Goal: Task Accomplishment & Management: Manage account settings

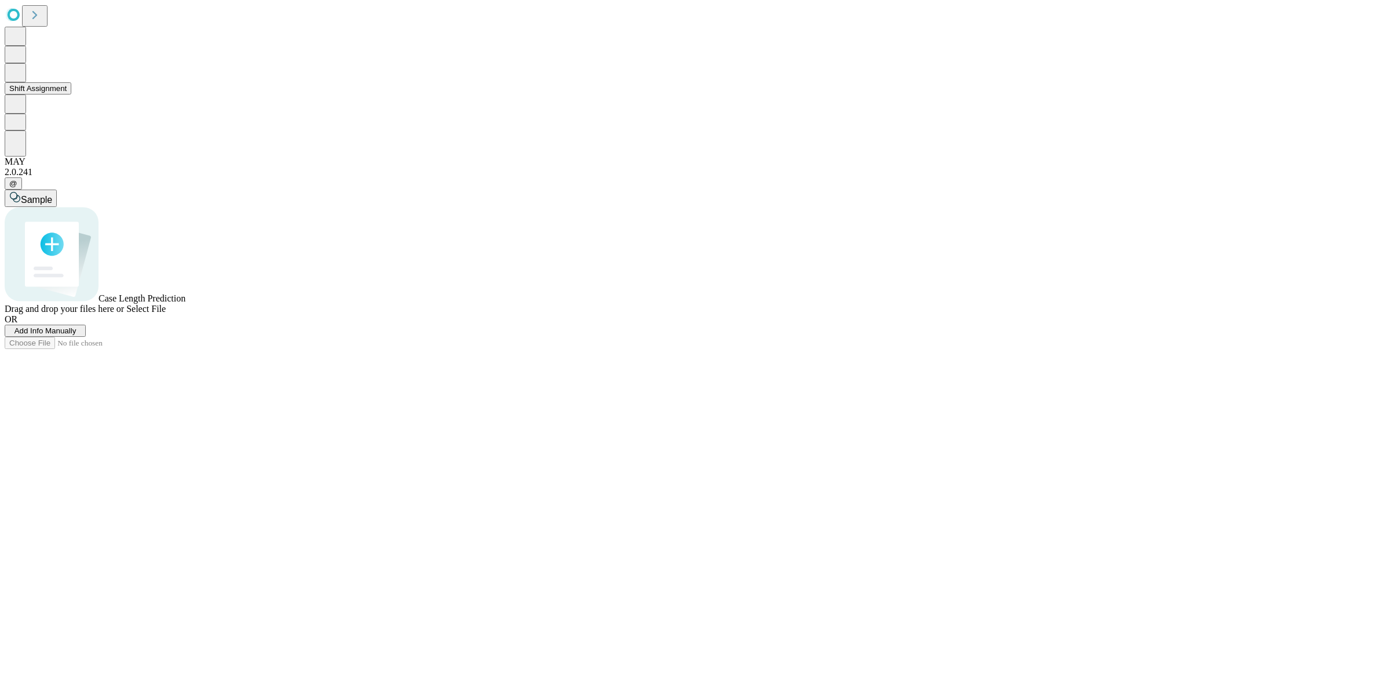
click at [76, 94] on div "Shift Assignment" at bounding box center [695, 88] width 1381 height 12
click at [71, 94] on button "Shift Assignment" at bounding box center [38, 88] width 67 height 12
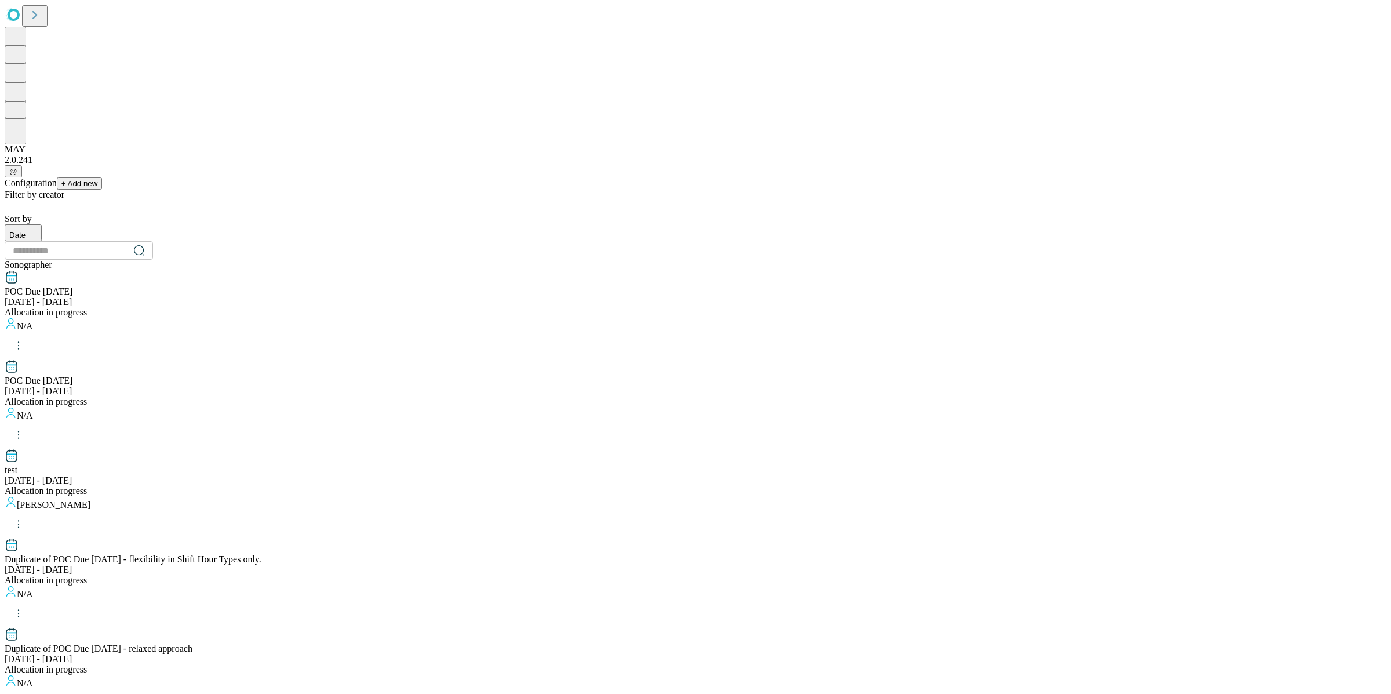
scroll to position [971, 0]
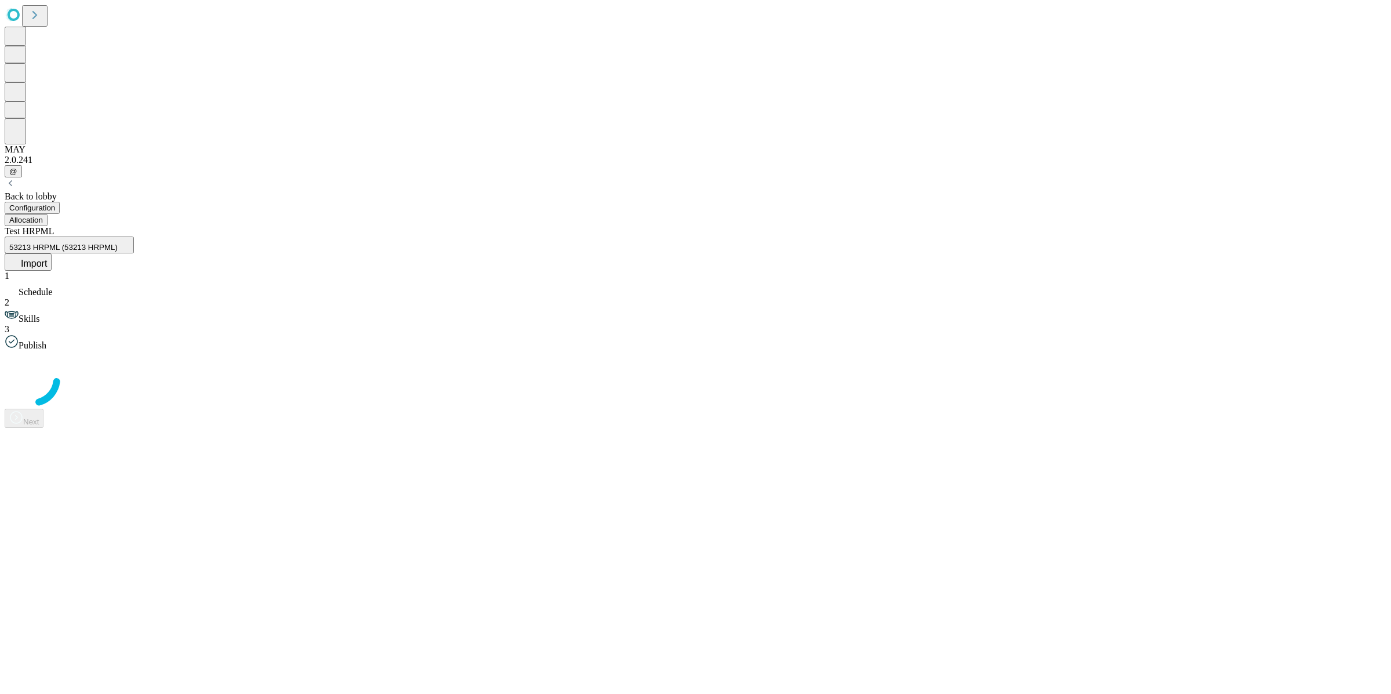
click at [47, 258] on span "Import" at bounding box center [34, 263] width 26 height 10
click at [69, 429] on icon at bounding box center [62, 436] width 14 height 14
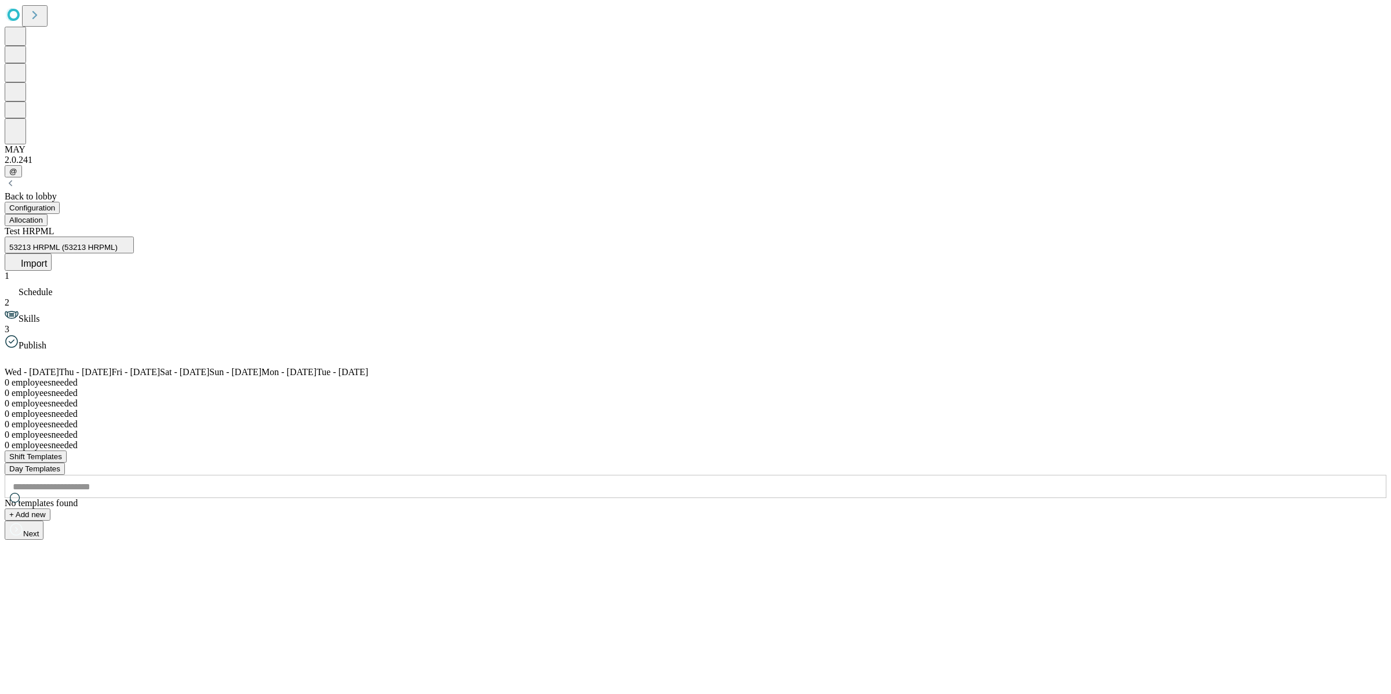
click at [52, 253] on button "Import" at bounding box center [28, 261] width 47 height 17
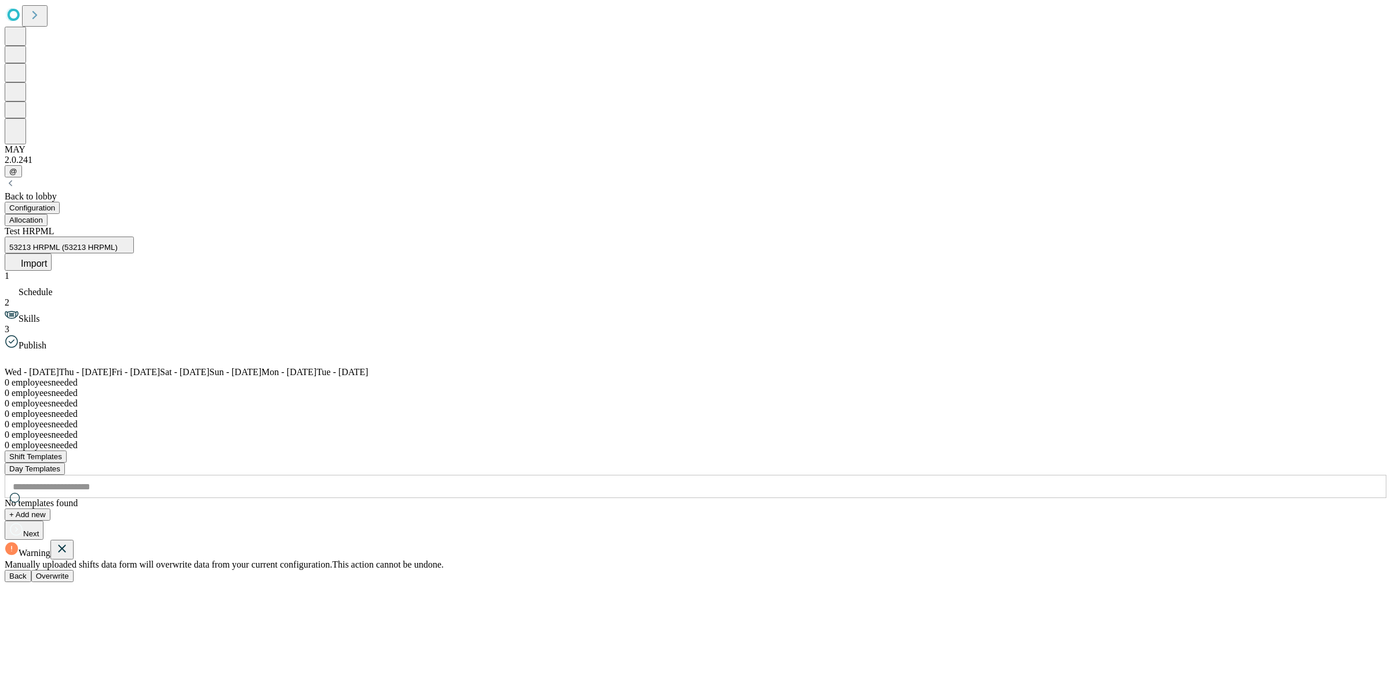
click at [825, 539] on div "Warning Manually uploaded shifts data form will overwrite data from your curren…" at bounding box center [695, 560] width 1381 height 42
click at [69, 554] on span "Overwrite" at bounding box center [52, 575] width 33 height 9
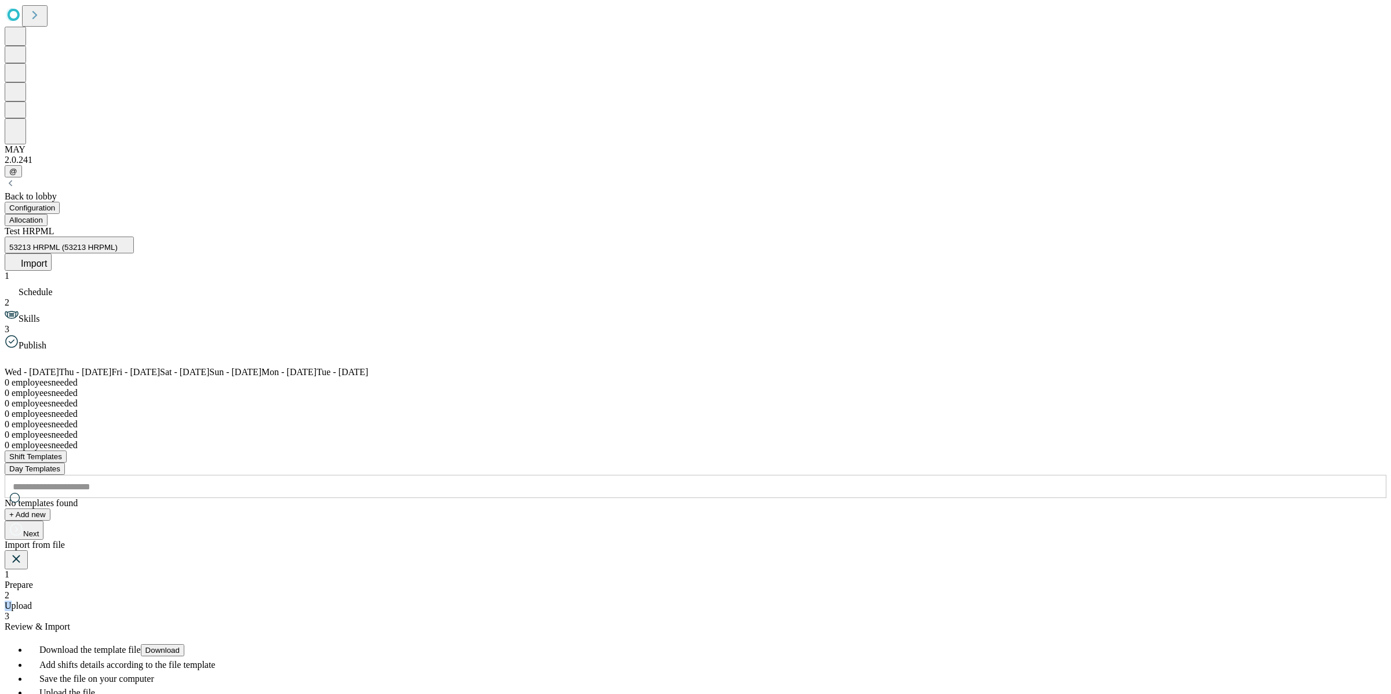
click at [32, 554] on span "Upload" at bounding box center [18, 605] width 27 height 10
click at [111, 554] on icon at bounding box center [104, 662] width 14 height 14
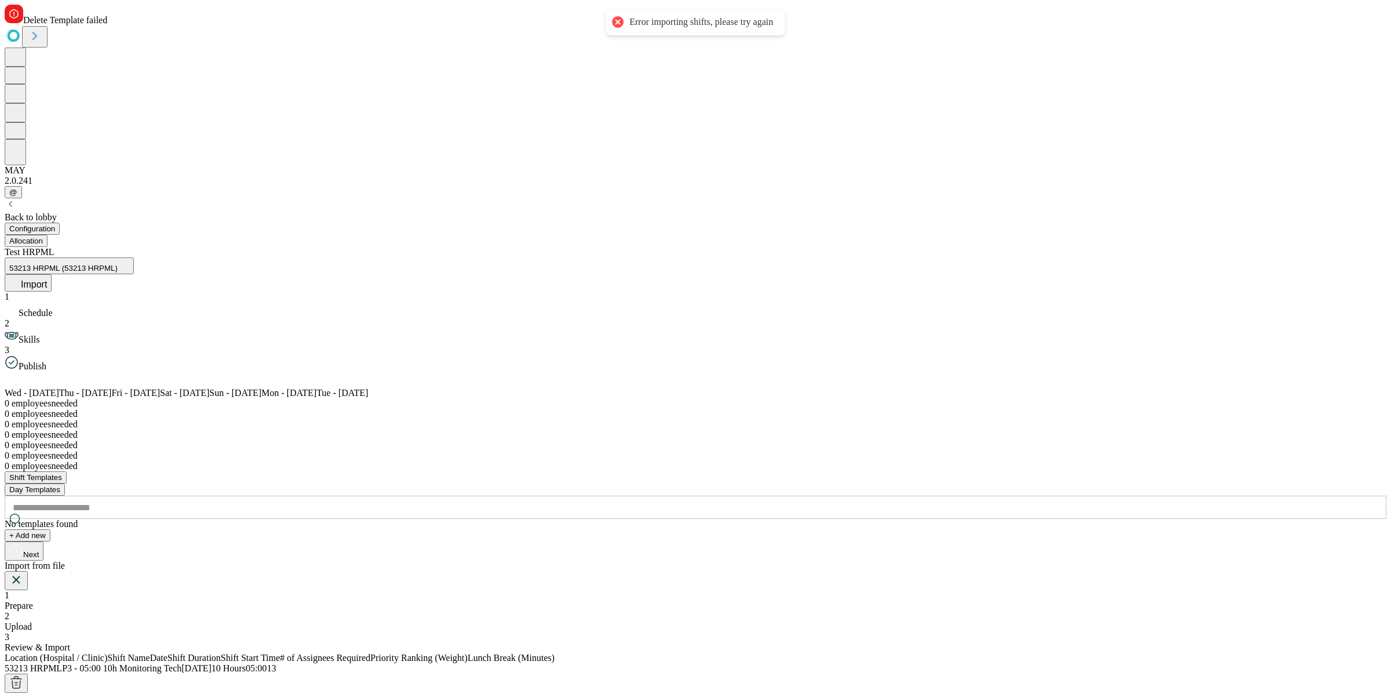
click at [23, 554] on icon at bounding box center [16, 579] width 14 height 14
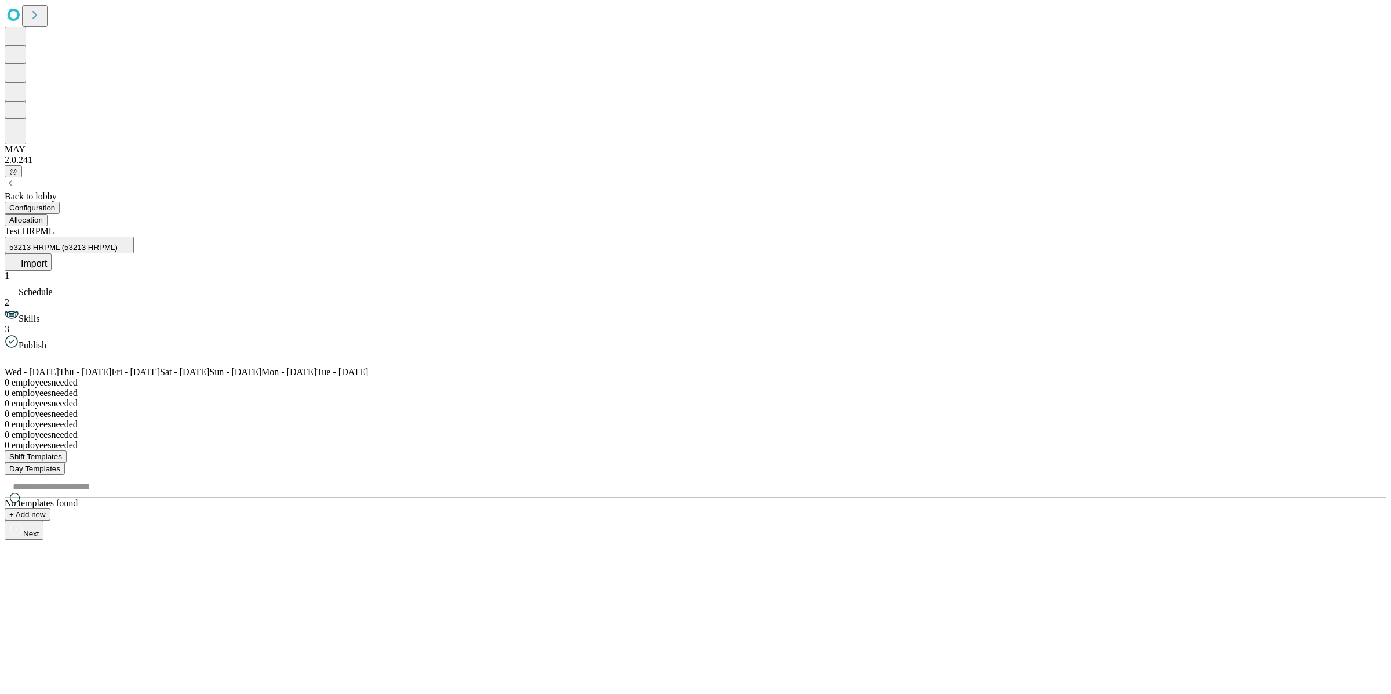
click at [48, 214] on button "Allocation" at bounding box center [26, 220] width 43 height 12
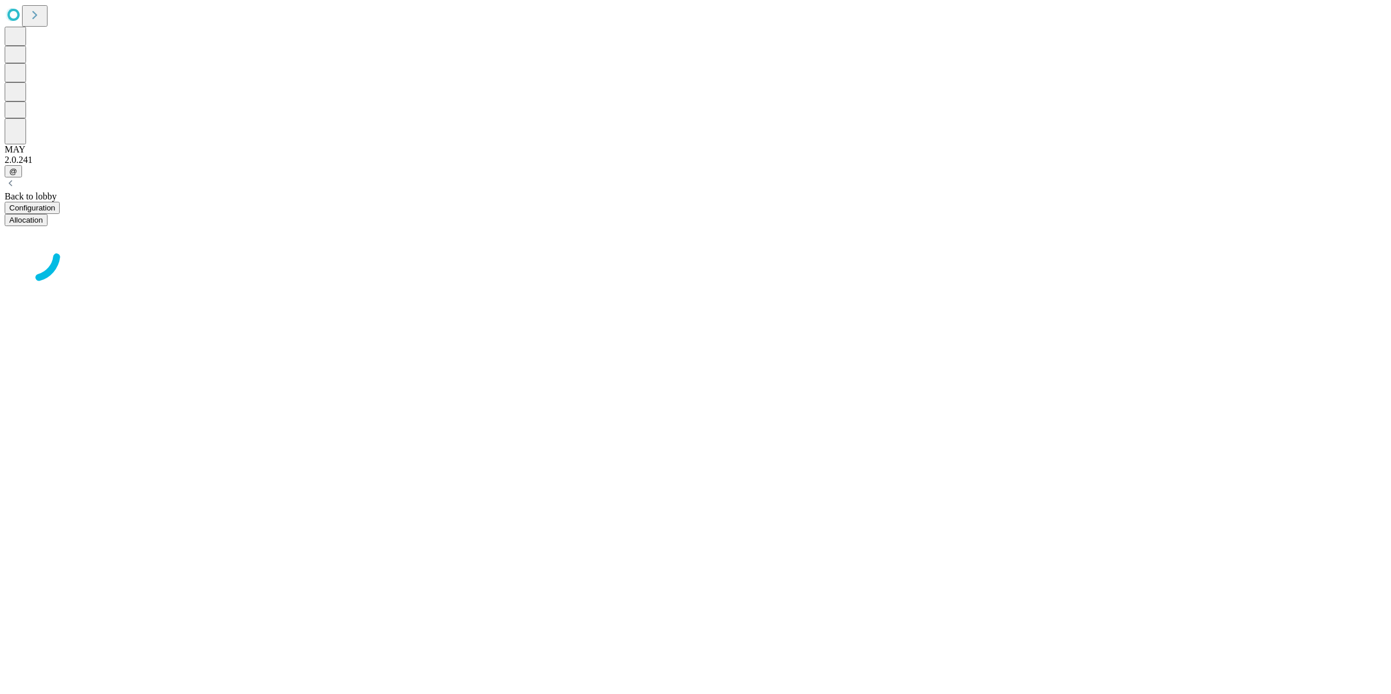
click at [60, 202] on button "Configuration" at bounding box center [32, 208] width 55 height 12
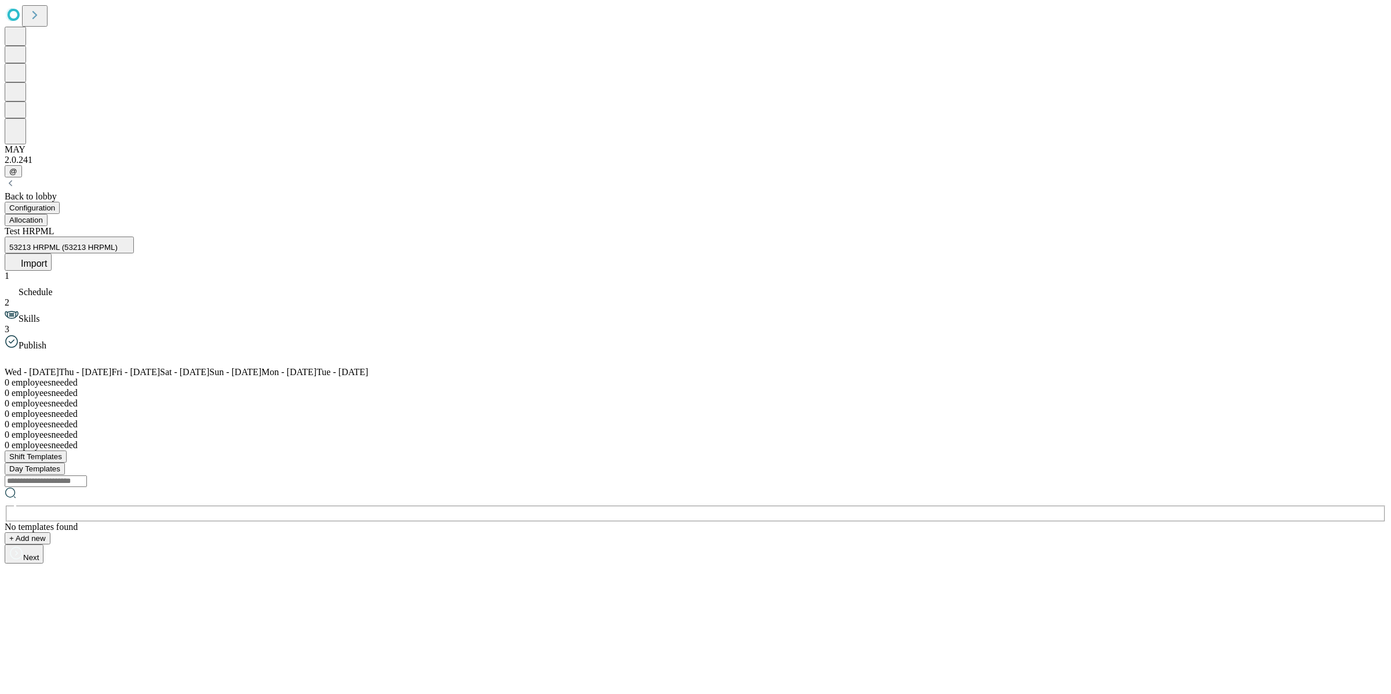
click at [48, 214] on button "Allocation" at bounding box center [26, 220] width 43 height 12
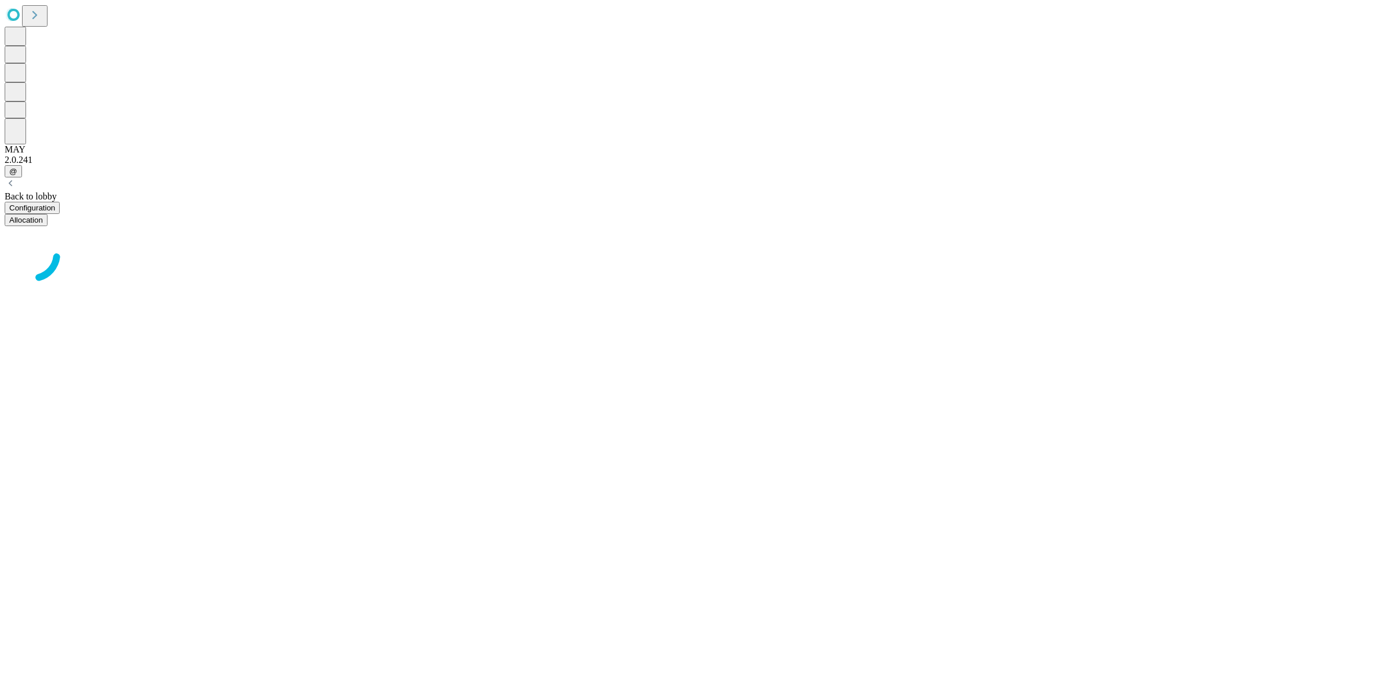
click at [60, 202] on button "Configuration" at bounding box center [32, 208] width 55 height 12
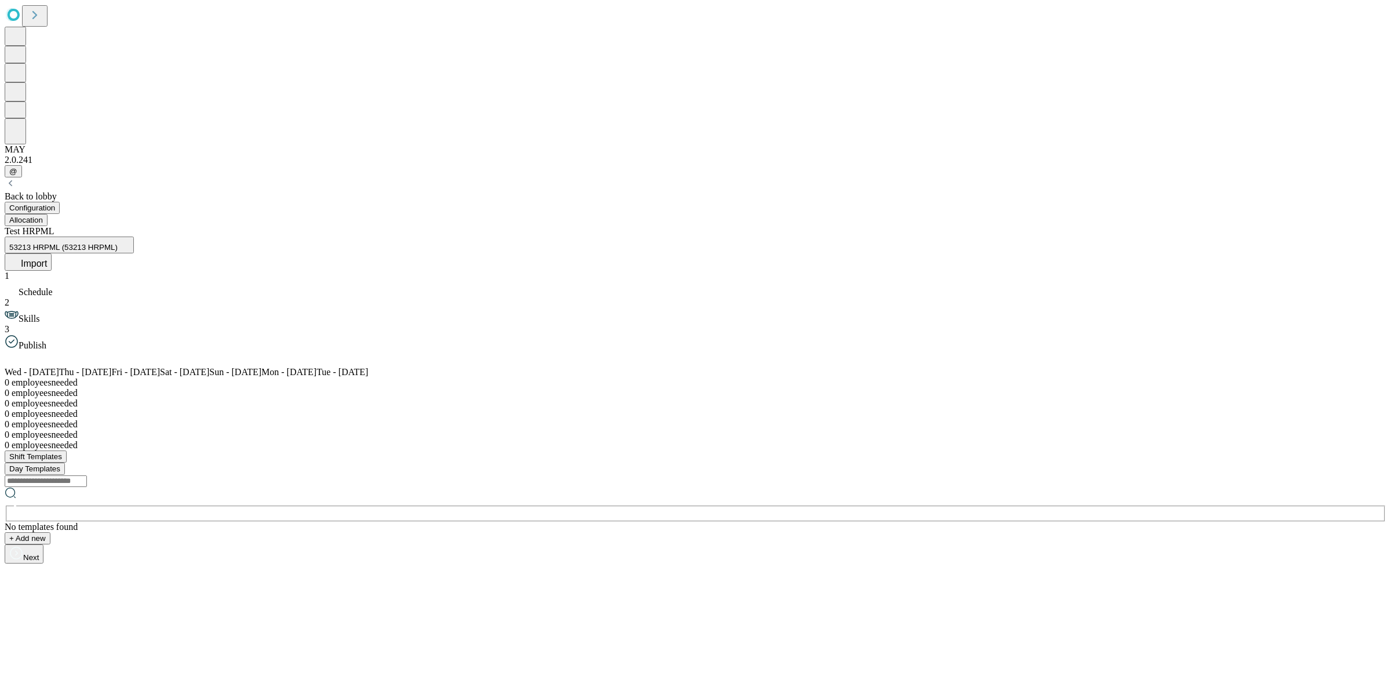
click at [48, 214] on button "Allocation" at bounding box center [26, 220] width 43 height 12
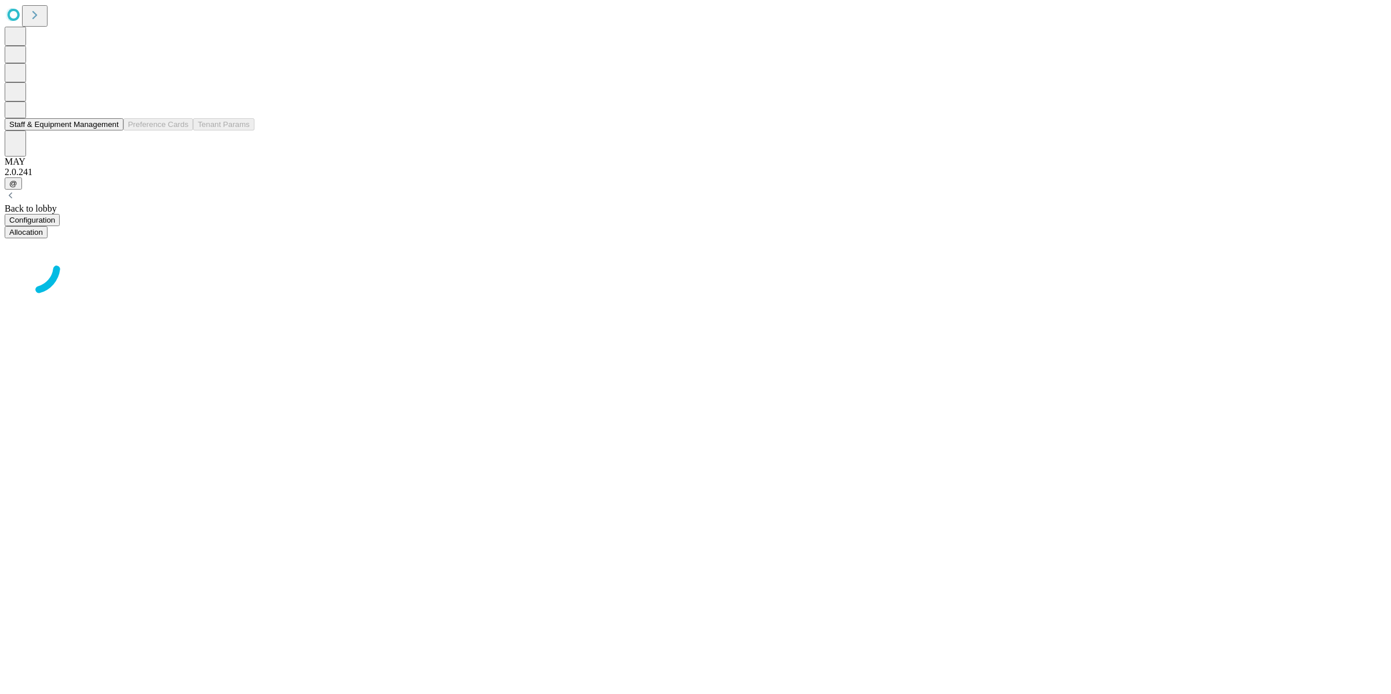
click at [21, 115] on icon at bounding box center [15, 109] width 12 height 12
click at [76, 130] on button "Staff & Equipment Management" at bounding box center [64, 124] width 119 height 12
click at [158, 194] on div "Surgical Techs" at bounding box center [695, 202] width 1381 height 16
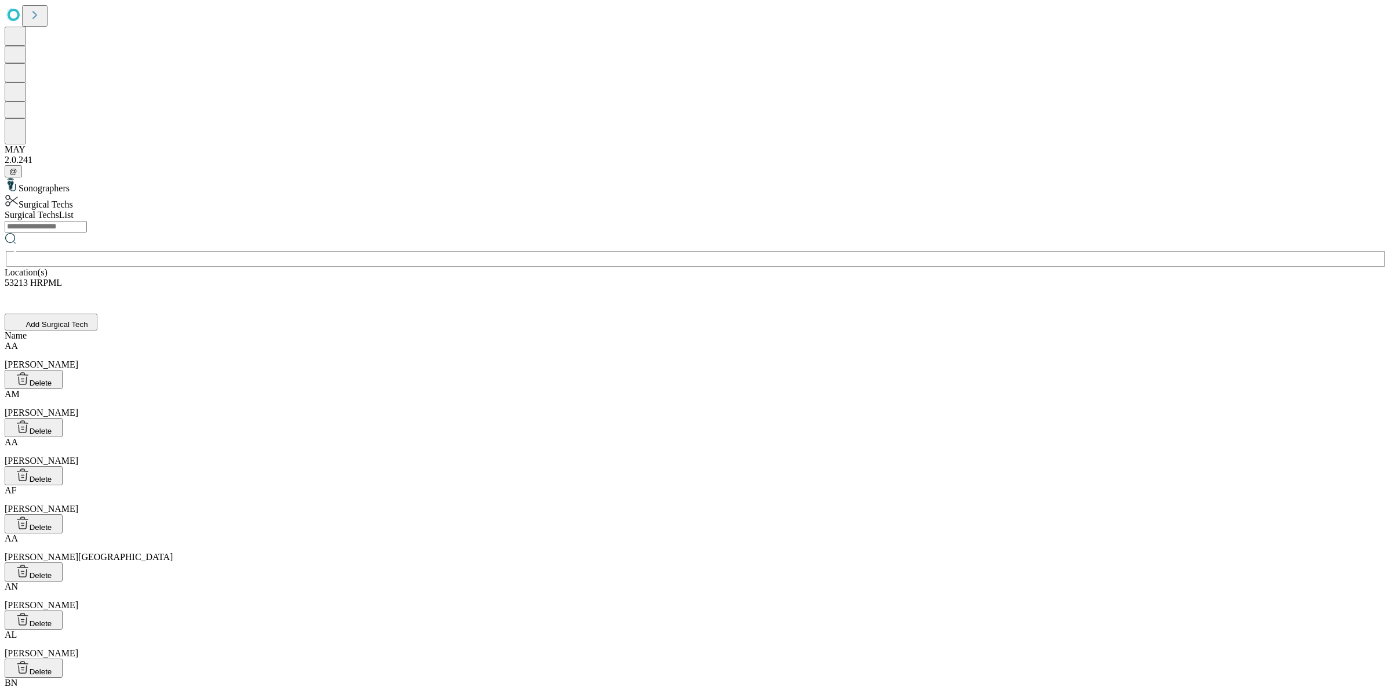
click at [87, 221] on input "text" at bounding box center [46, 227] width 82 height 12
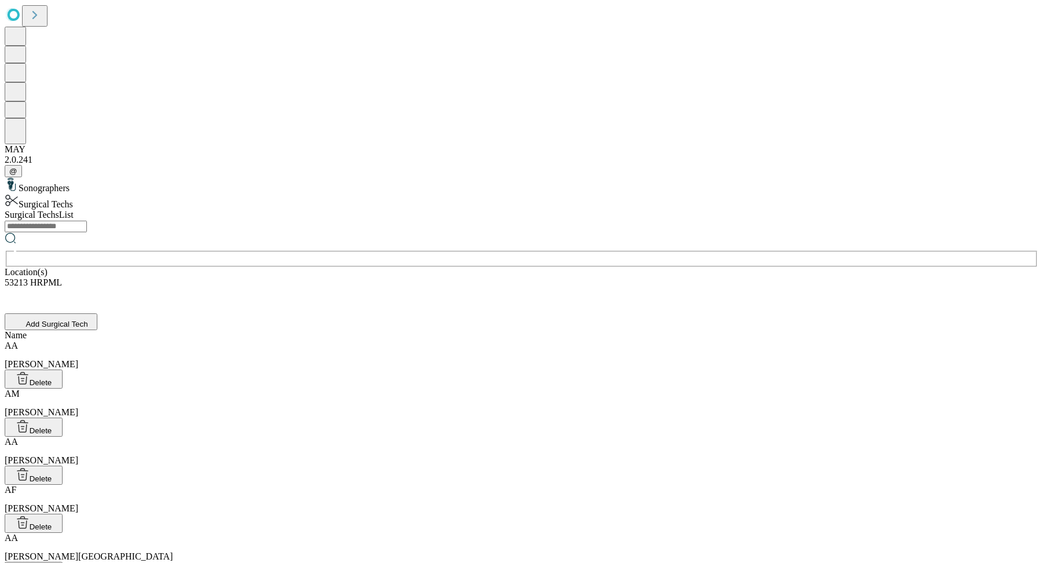
scroll to position [877, 0]
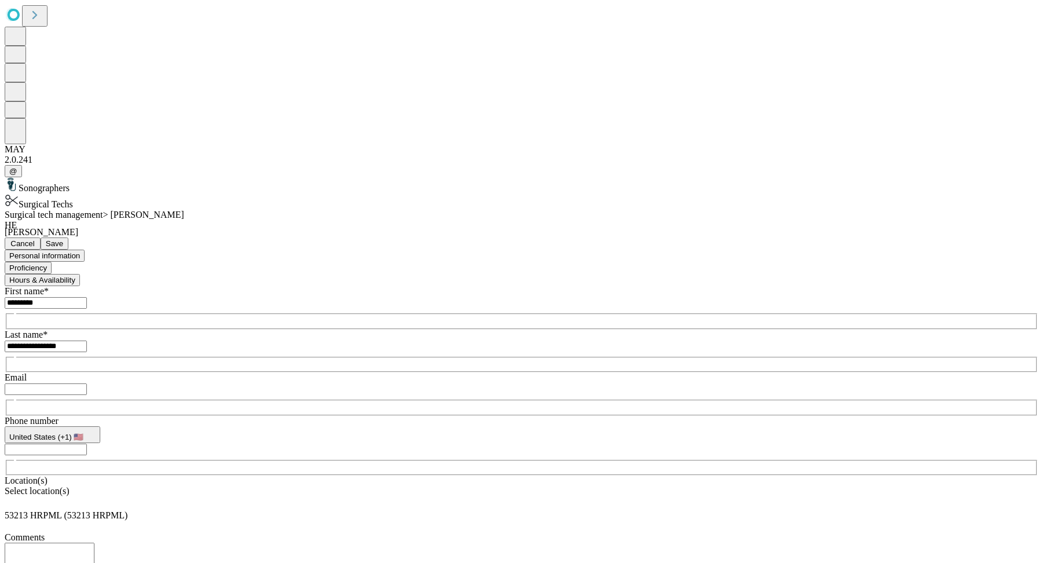
click at [52, 262] on button "Proficiency" at bounding box center [28, 268] width 47 height 12
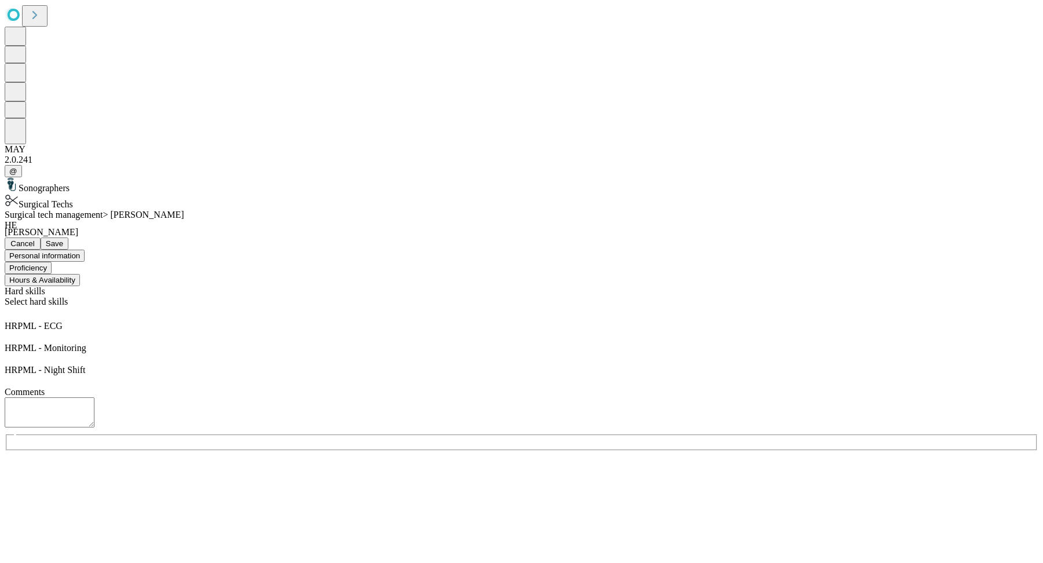
click at [80, 274] on button "Hours & Availability" at bounding box center [42, 280] width 75 height 12
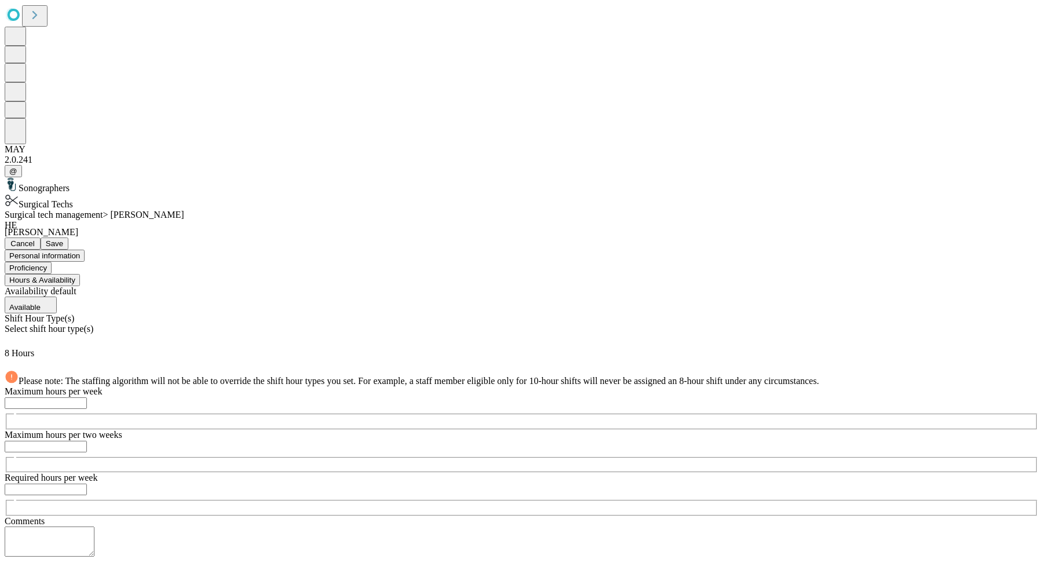
scroll to position [65, 0]
click at [63, 239] on span "Save" at bounding box center [54, 243] width 17 height 9
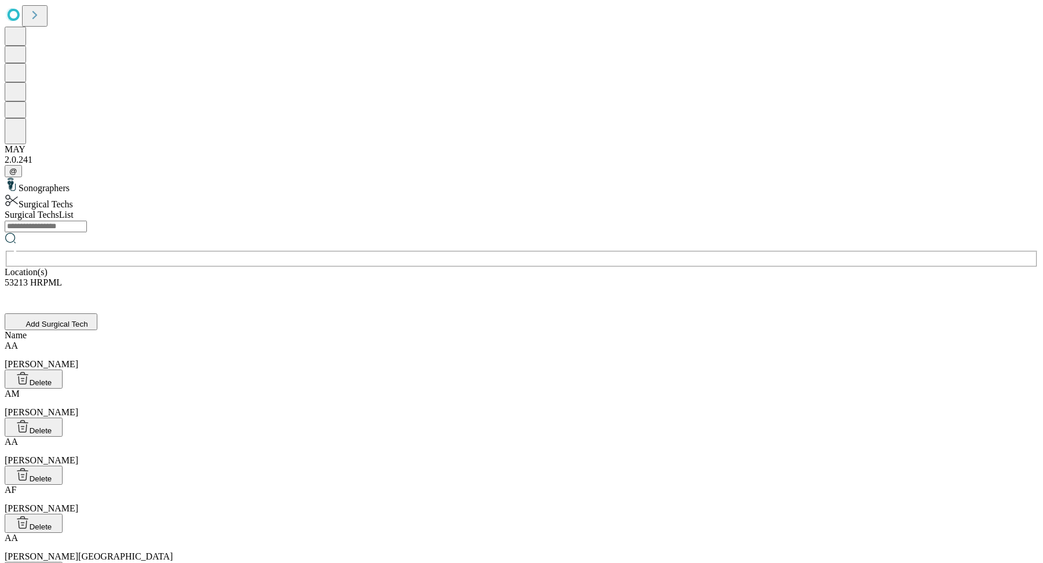
scroll to position [2072, 0]
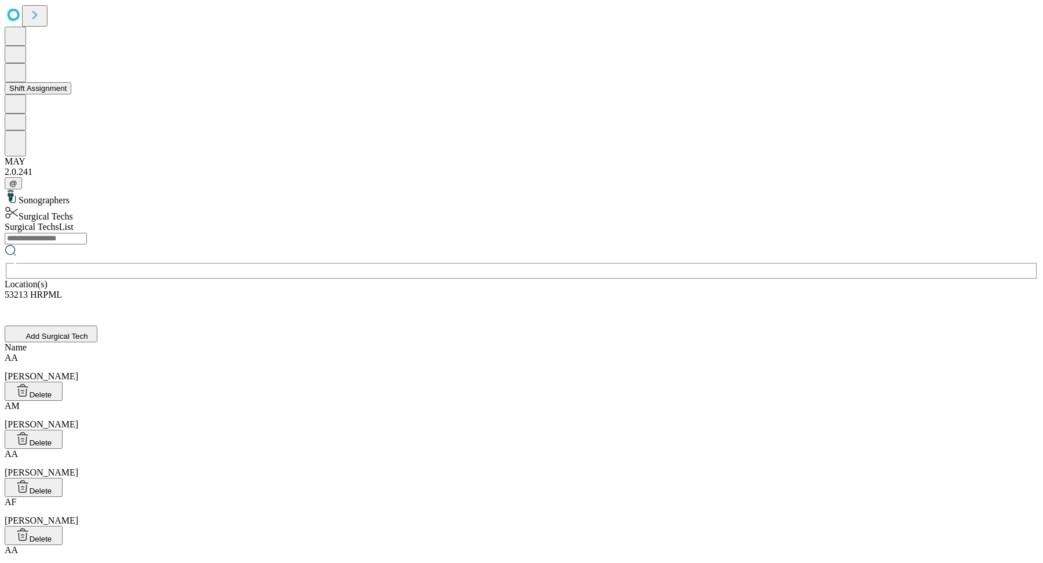
click at [59, 94] on button "Shift Assignment" at bounding box center [38, 88] width 67 height 12
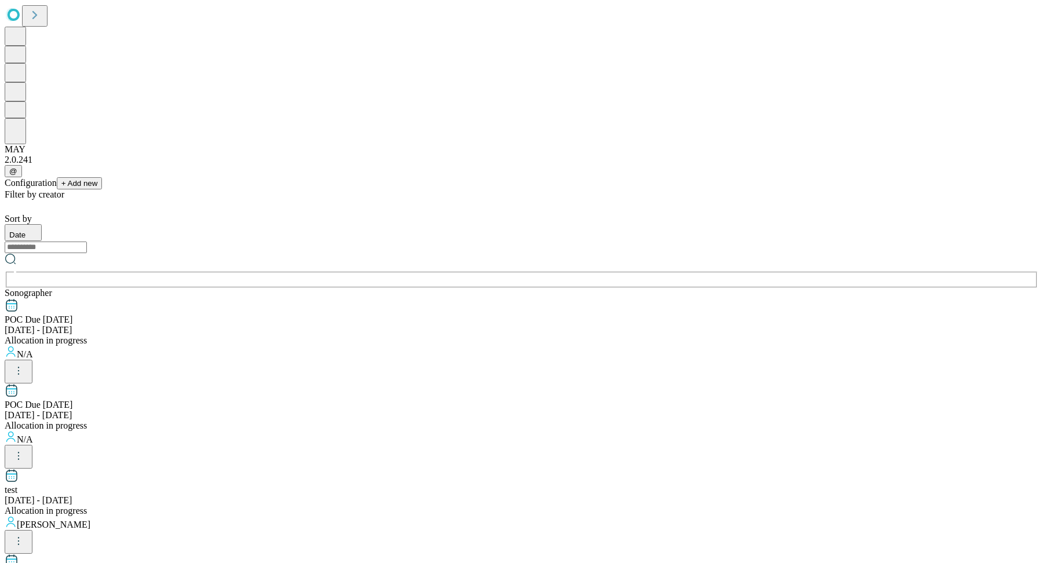
scroll to position [1101, 0]
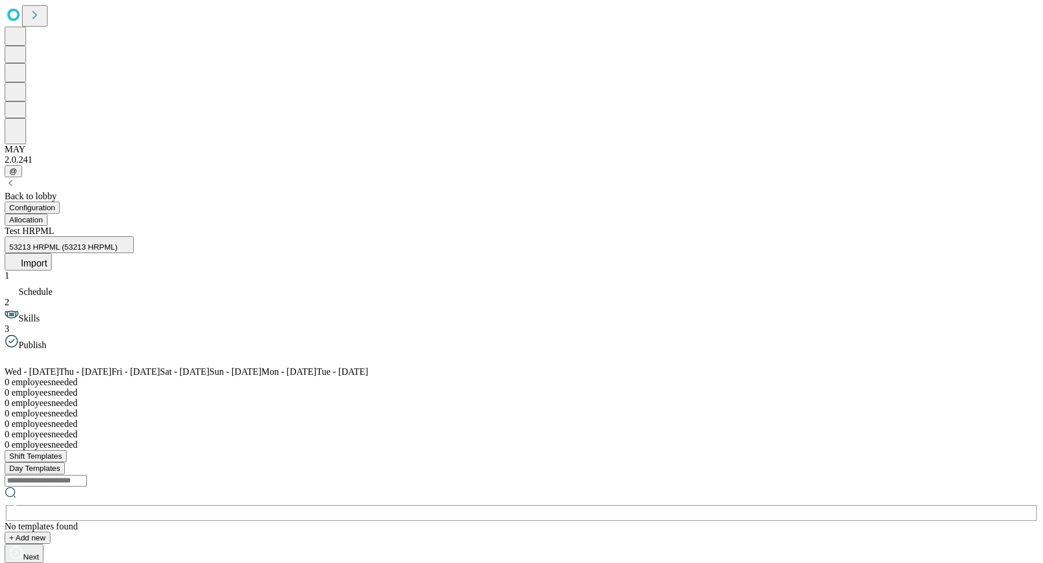
click at [47, 258] on span "Import" at bounding box center [34, 263] width 26 height 10
click at [39, 313] on span "Skills" at bounding box center [29, 318] width 21 height 10
click at [48, 214] on button "Allocation" at bounding box center [26, 220] width 43 height 12
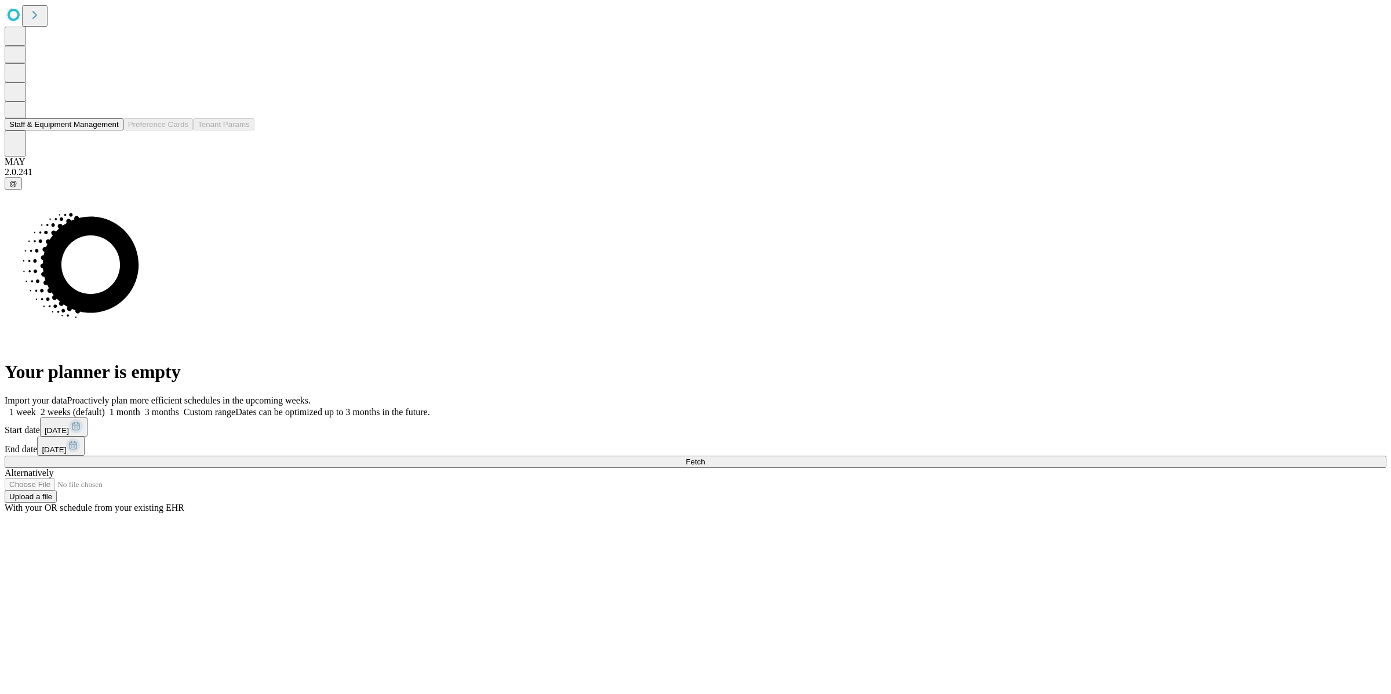
click at [121, 189] on div "Your planner is empty" at bounding box center [695, 285] width 1381 height 193
click at [71, 94] on button "Shift Assignment" at bounding box center [38, 88] width 67 height 12
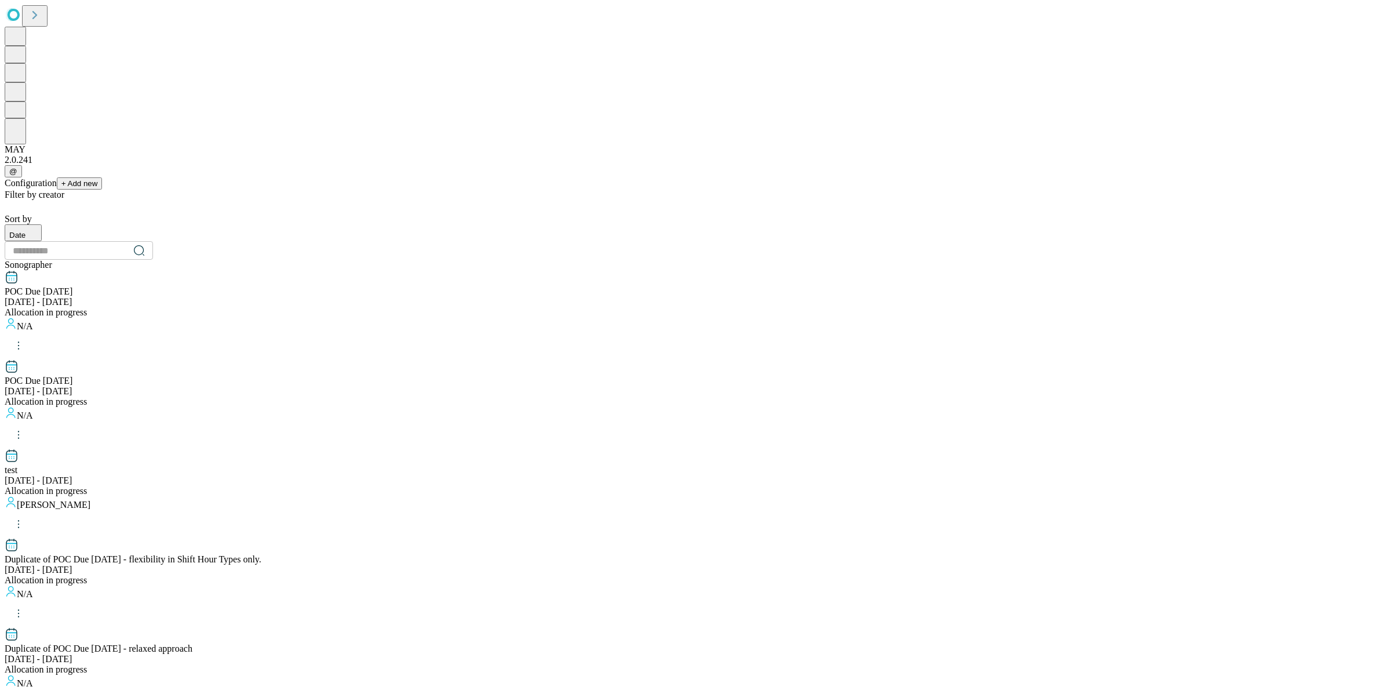
scroll to position [971, 0]
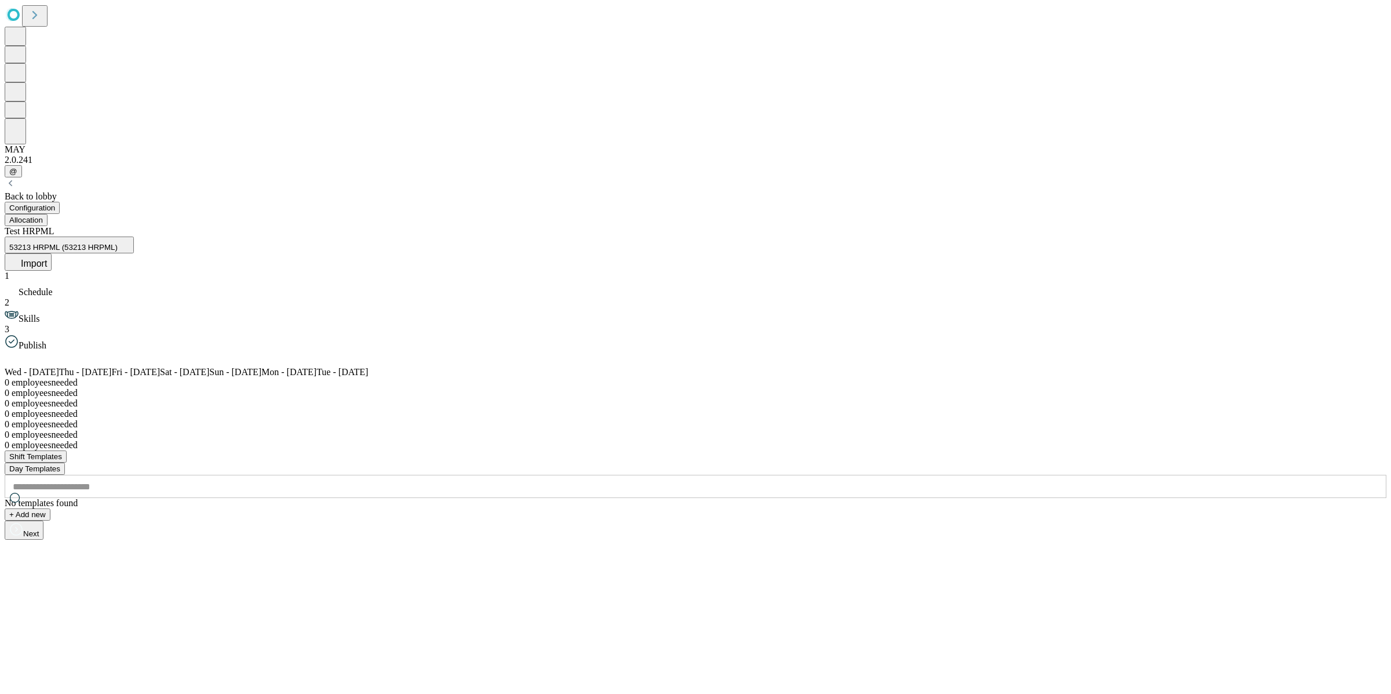
click at [52, 253] on button "Import" at bounding box center [28, 261] width 47 height 17
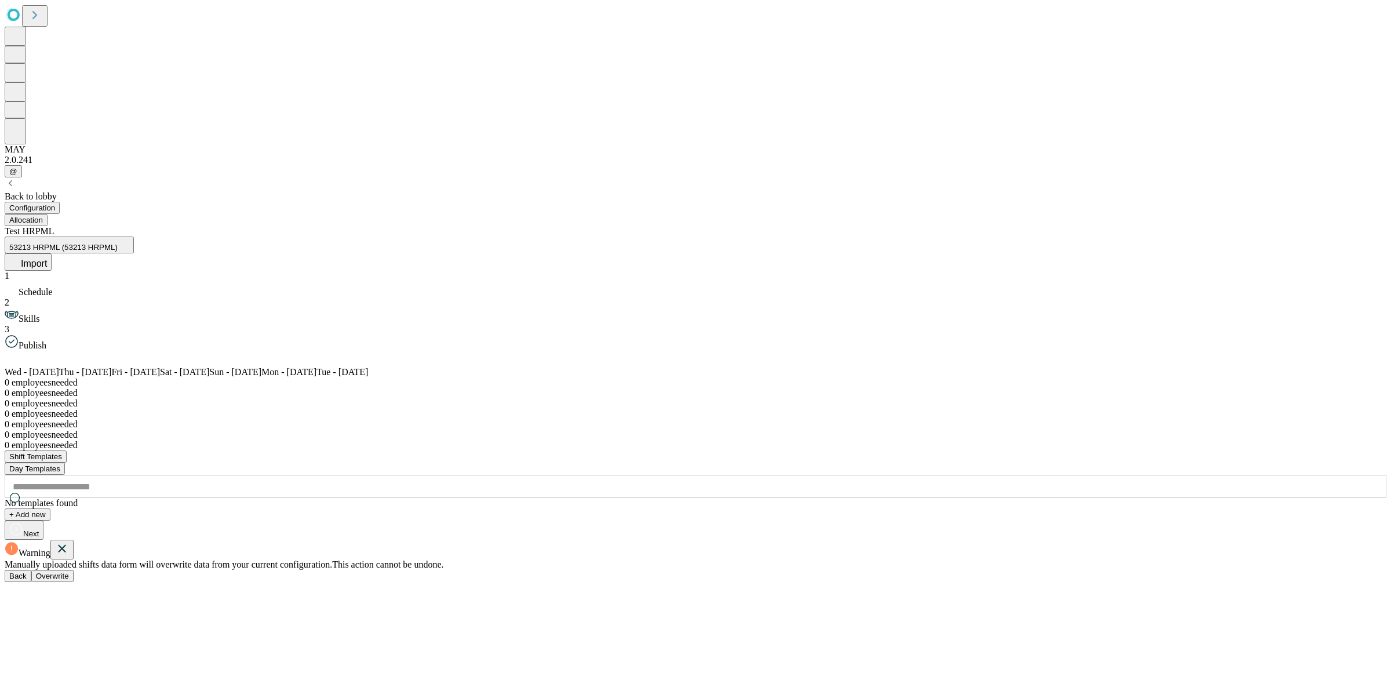
click at [69, 571] on span "Overwrite" at bounding box center [52, 575] width 33 height 9
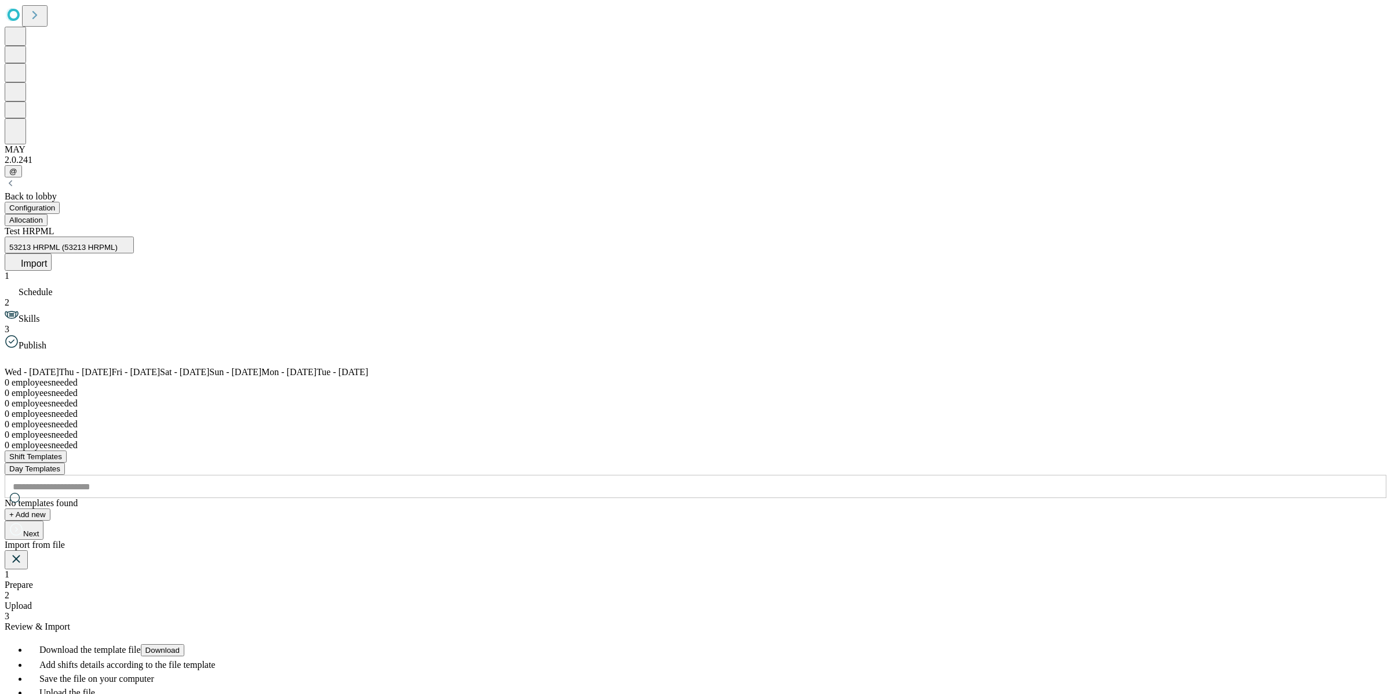
click at [32, 600] on span "Upload" at bounding box center [18, 605] width 27 height 10
click at [111, 655] on icon at bounding box center [104, 662] width 14 height 14
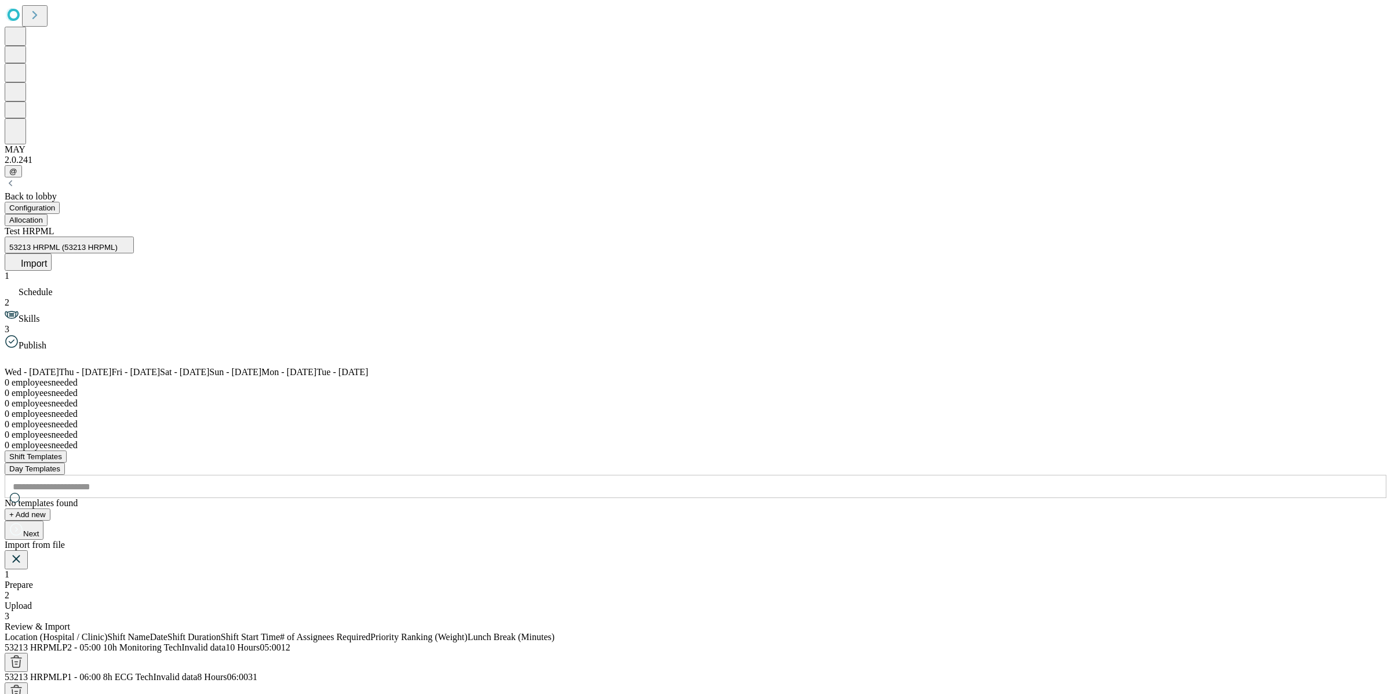
click at [23, 552] on icon at bounding box center [16, 559] width 14 height 14
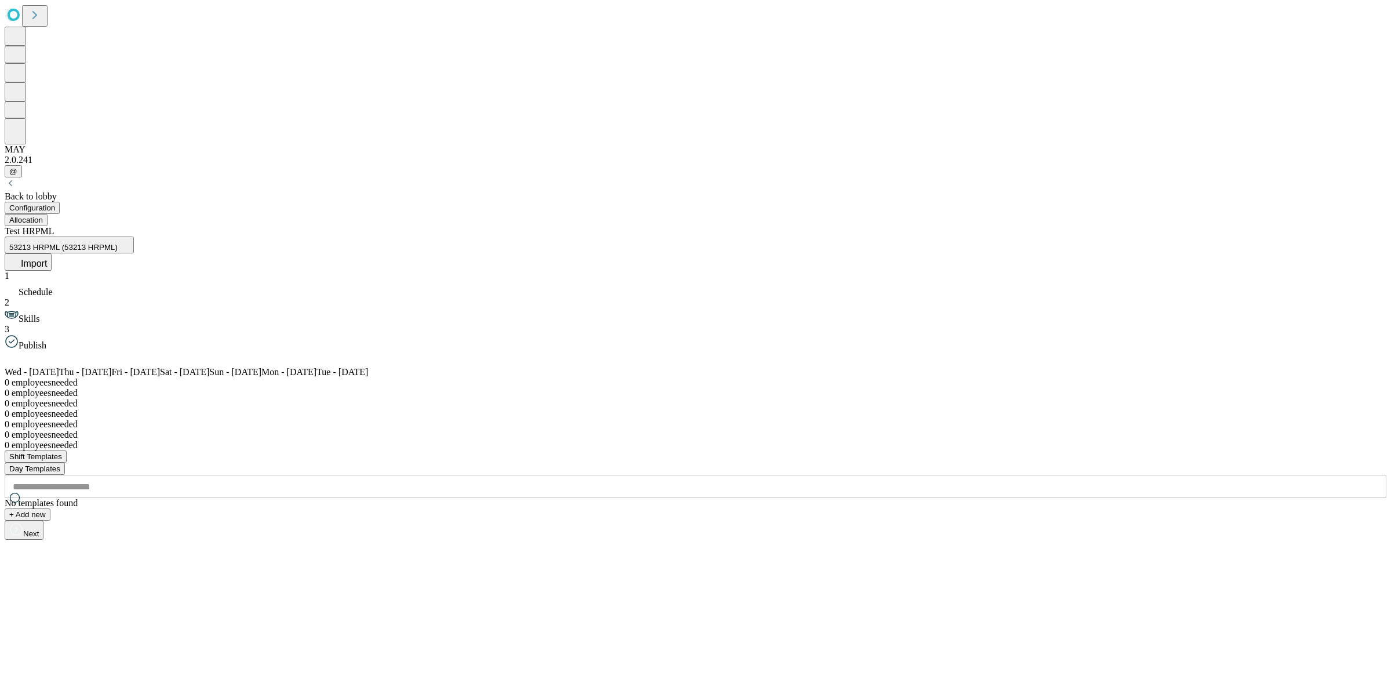
click at [1342, 226] on div "Test HRPML 53213 HRPML (53213 HRPML) Import" at bounding box center [695, 248] width 1381 height 45
click at [52, 253] on button "Import" at bounding box center [28, 261] width 47 height 17
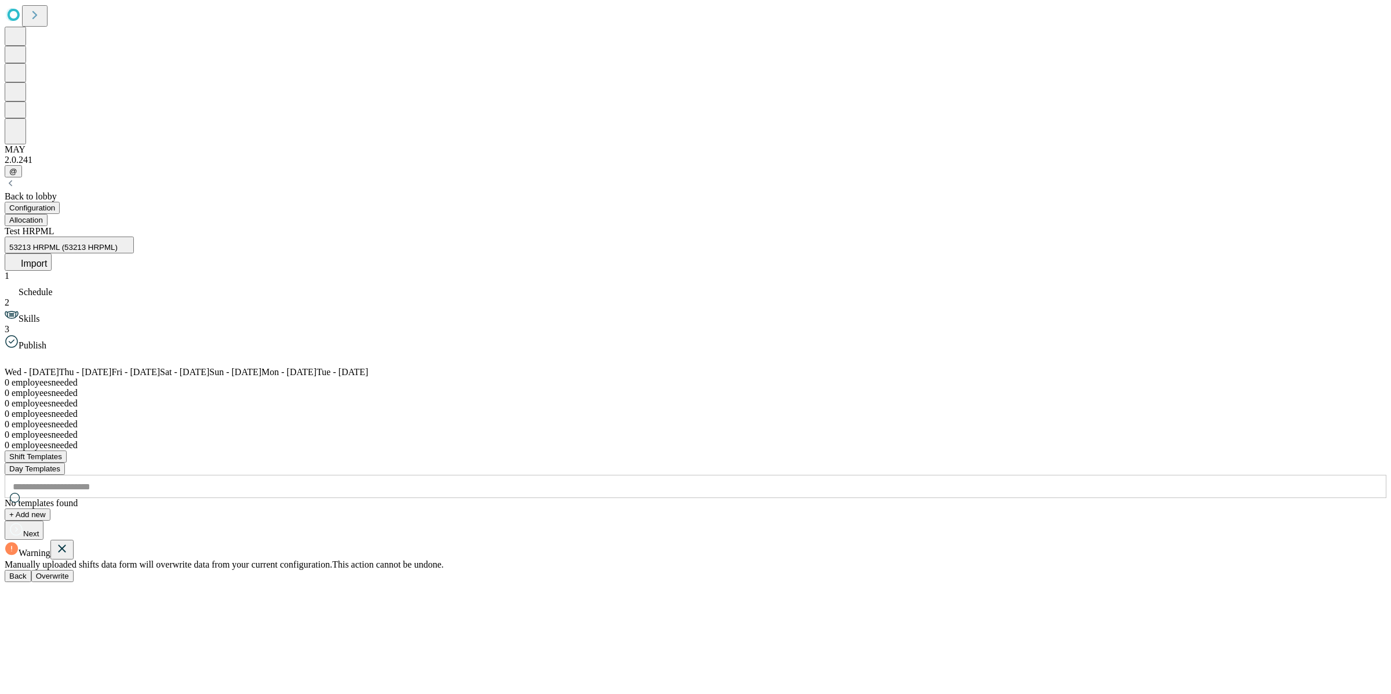
click at [69, 571] on span "Overwrite" at bounding box center [52, 575] width 33 height 9
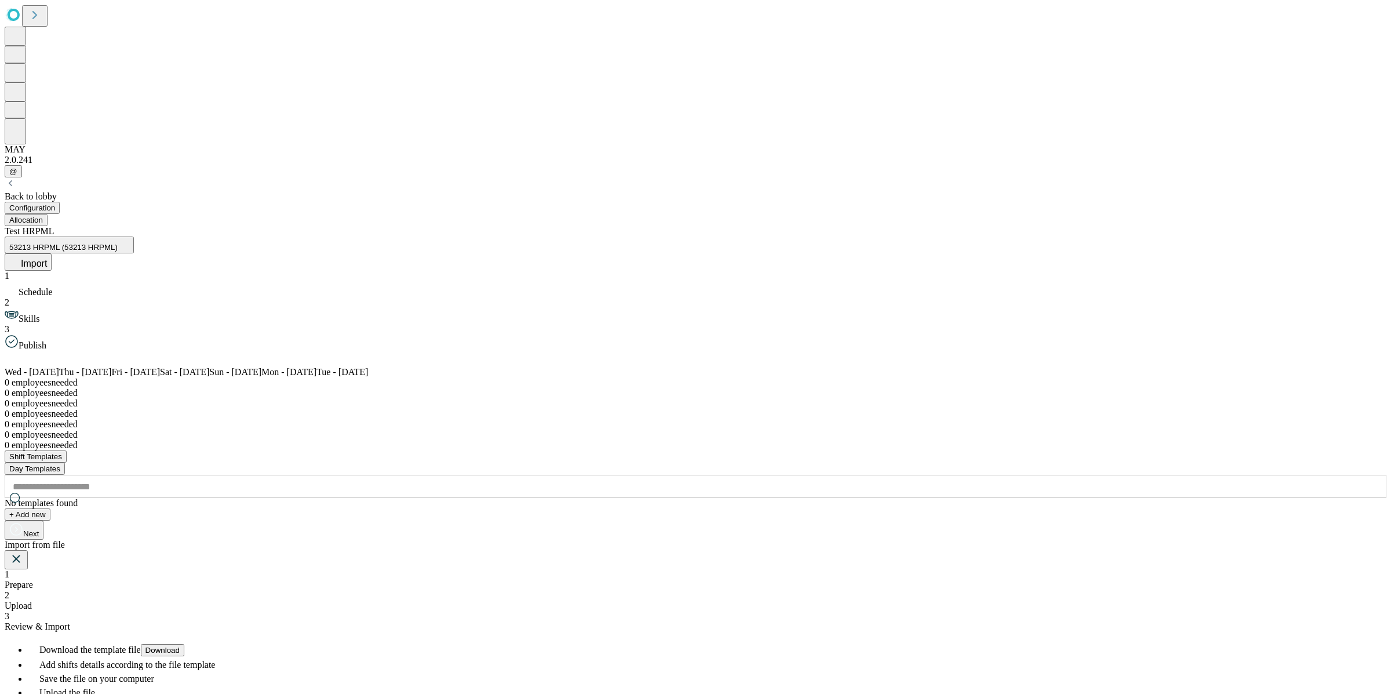
click at [695, 590] on div "2 Upload" at bounding box center [695, 600] width 1381 height 21
click at [725, 632] on div "Drag and drop your XLSX file or upload from your computer" at bounding box center [695, 691] width 1381 height 119
click at [111, 655] on icon at bounding box center [104, 662] width 14 height 14
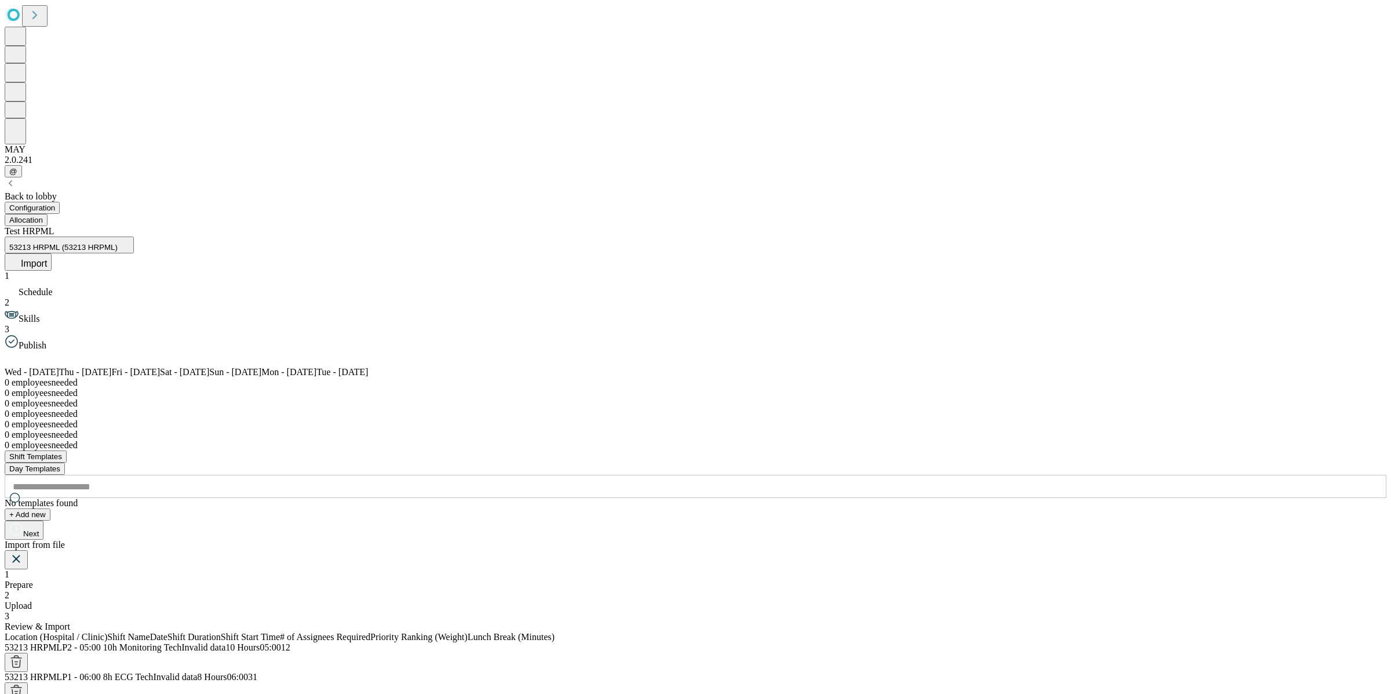
scroll to position [2732, 0]
click at [20, 555] on icon at bounding box center [16, 559] width 8 height 8
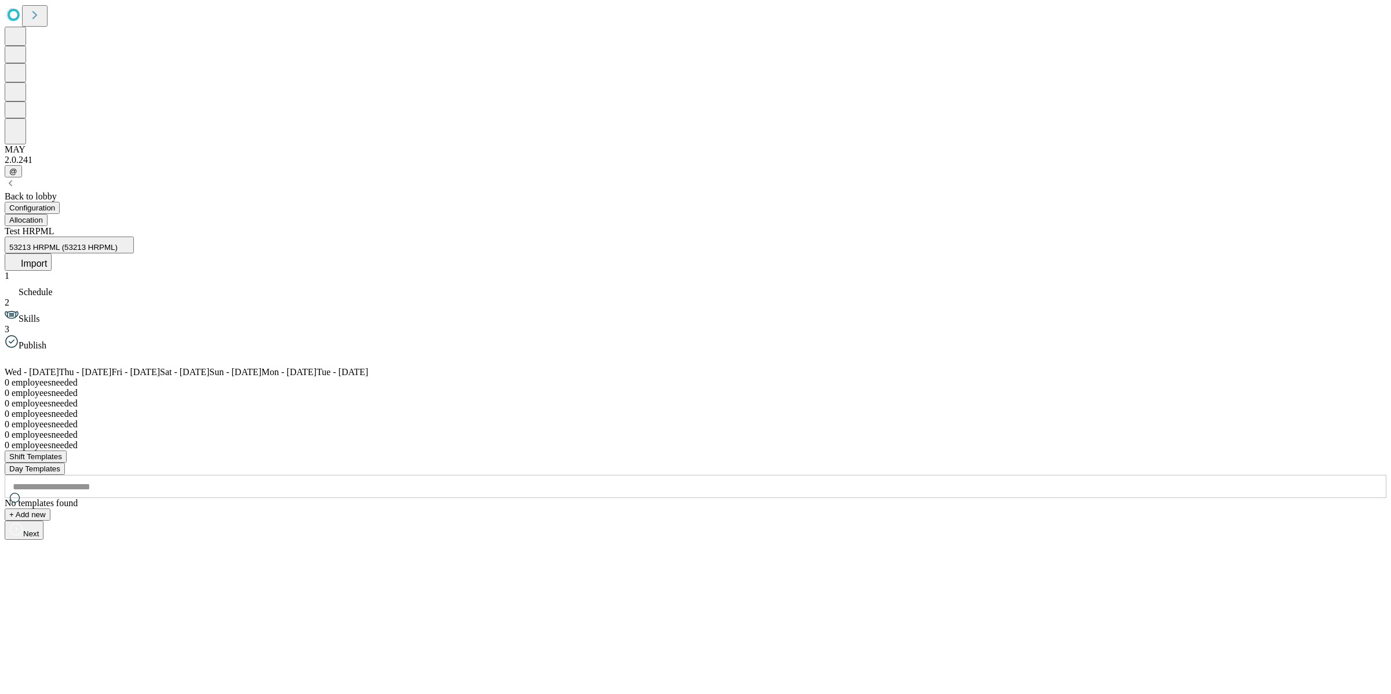
click at [102, 191] on div "Back to lobby" at bounding box center [695, 196] width 1381 height 10
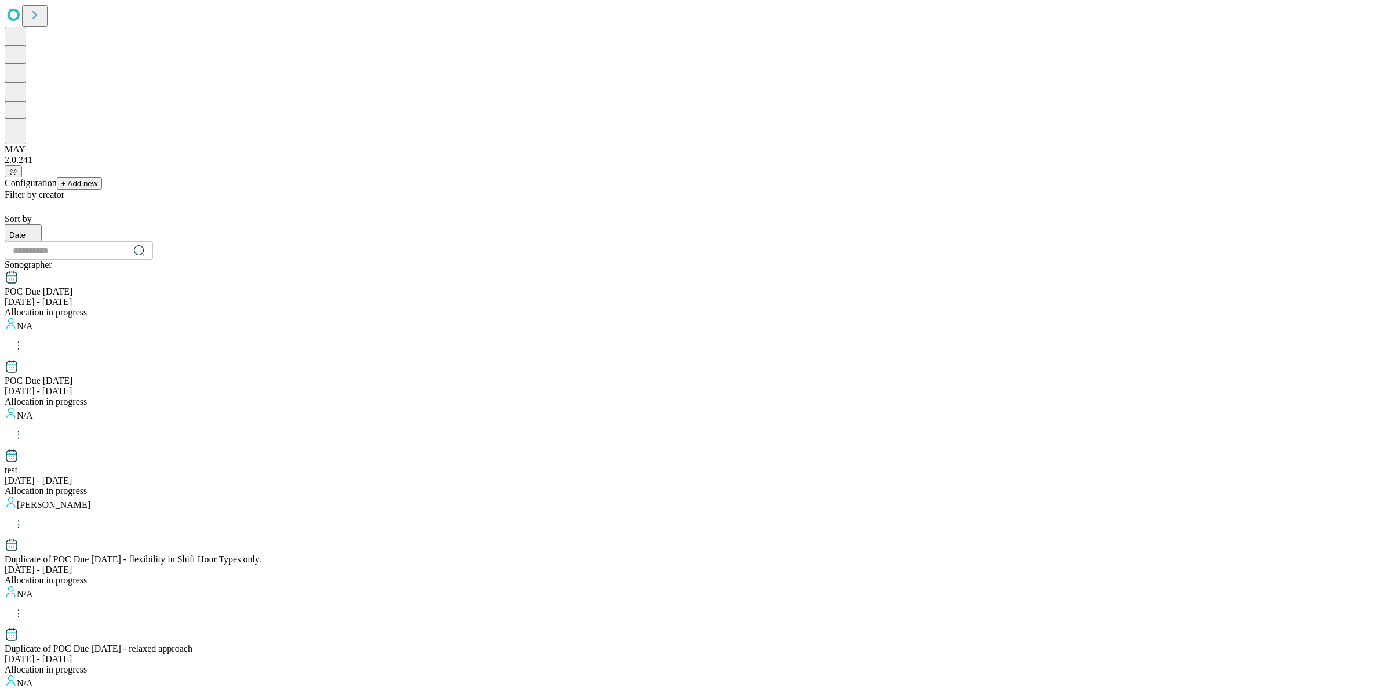
scroll to position [971, 0]
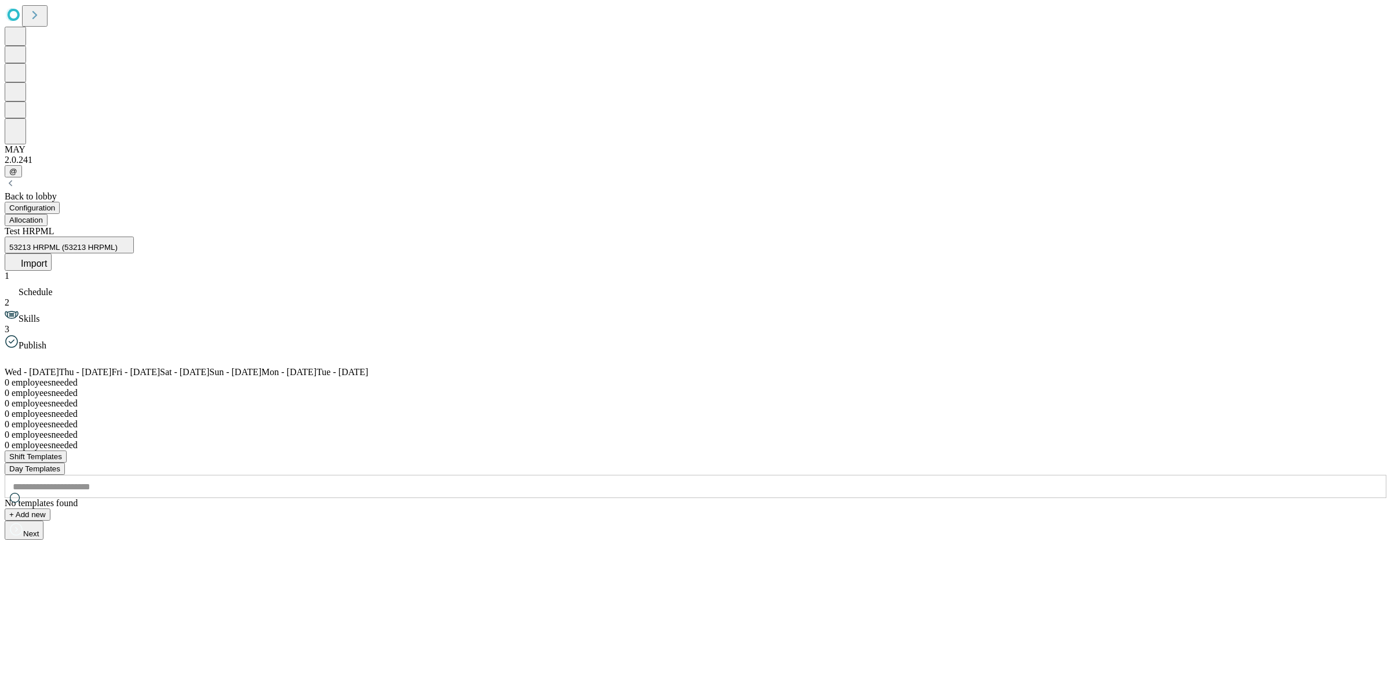
drag, startPoint x: 302, startPoint y: 340, endPoint x: 354, endPoint y: 322, distance: 55.0
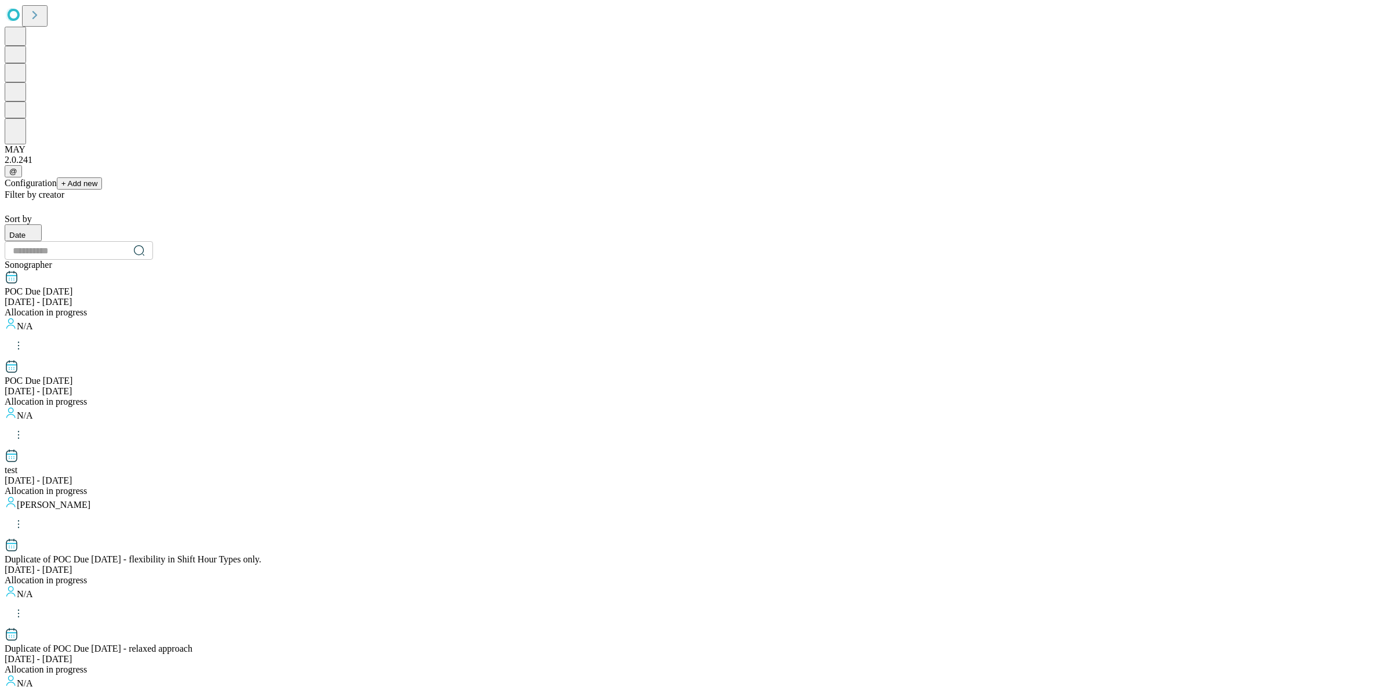
scroll to position [971, 0]
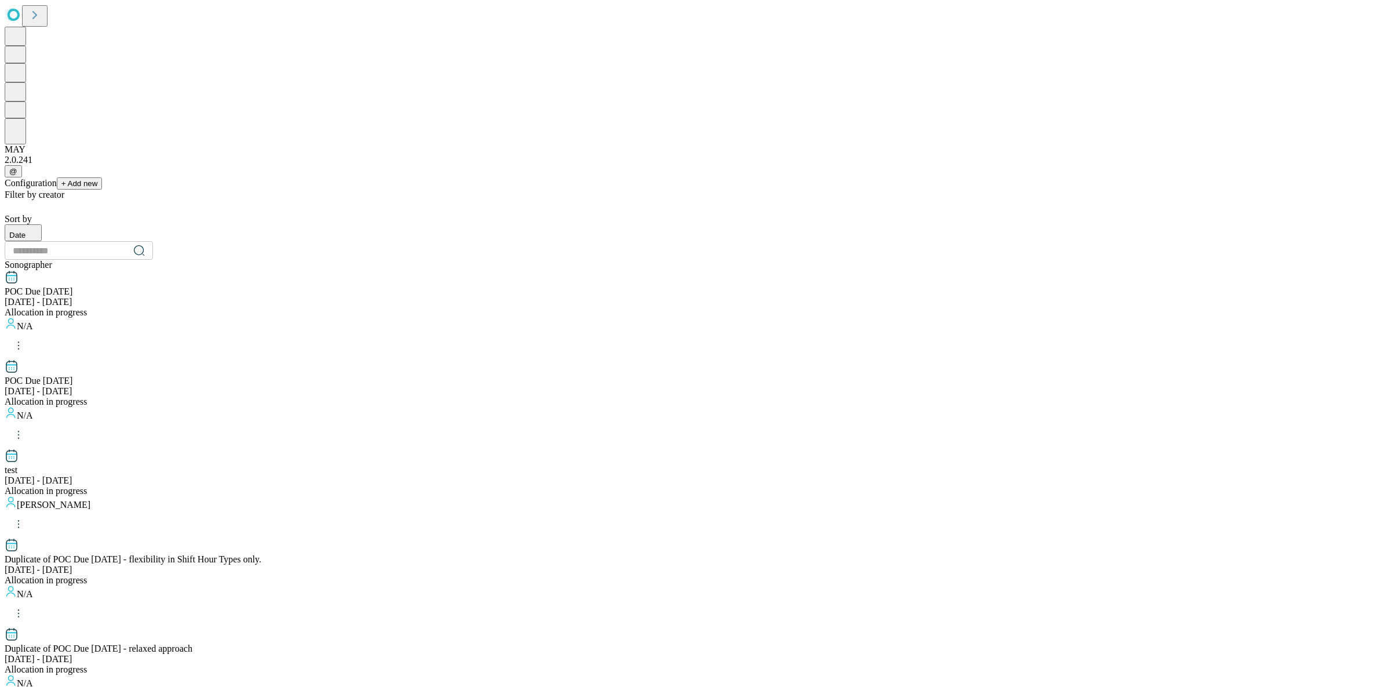
drag, startPoint x: 660, startPoint y: 216, endPoint x: 538, endPoint y: 233, distance: 122.9
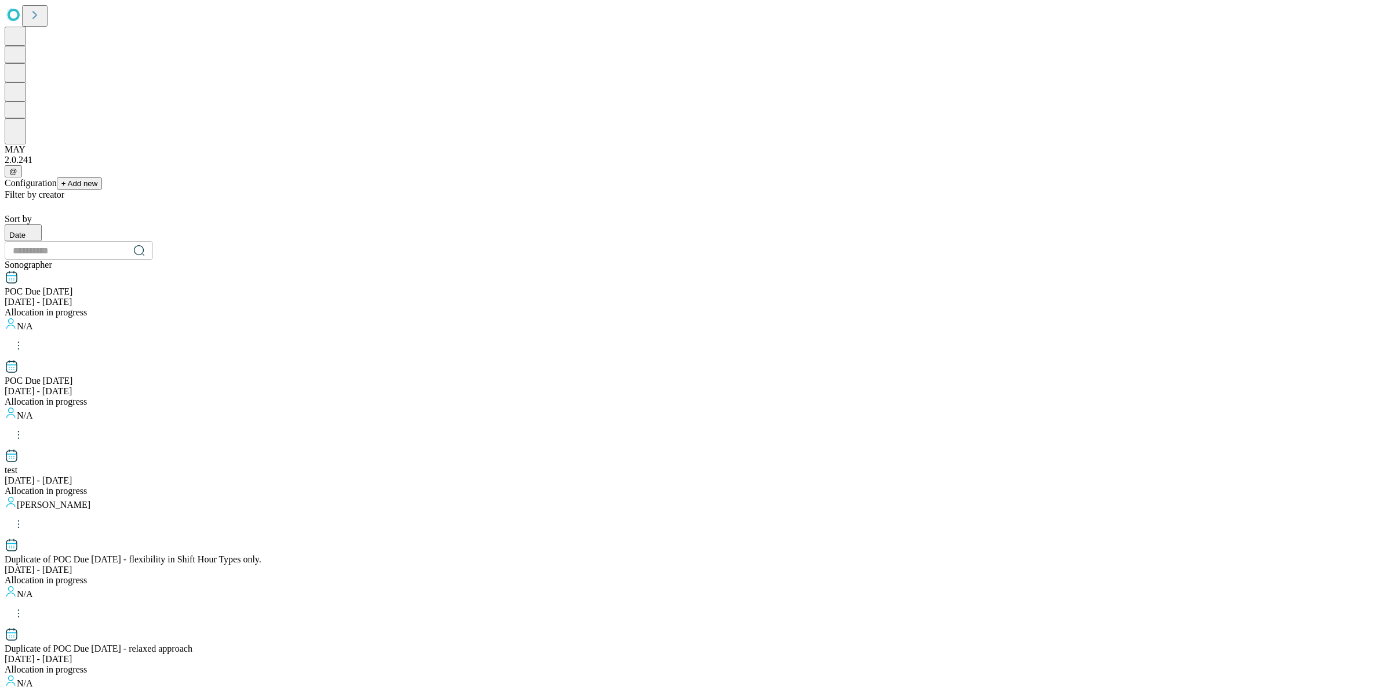
drag, startPoint x: 660, startPoint y: 218, endPoint x: 610, endPoint y: 213, distance: 50.0
type input "**********"
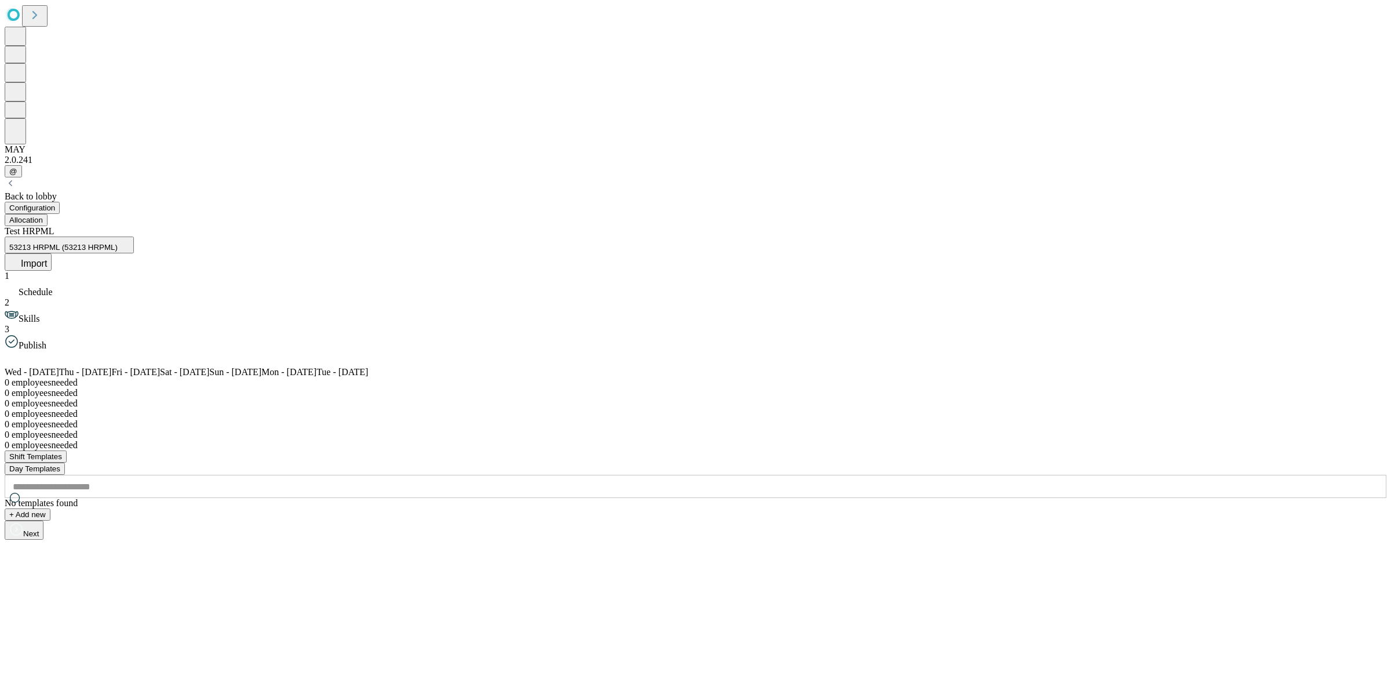
click at [47, 258] on span "Import" at bounding box center [34, 263] width 26 height 10
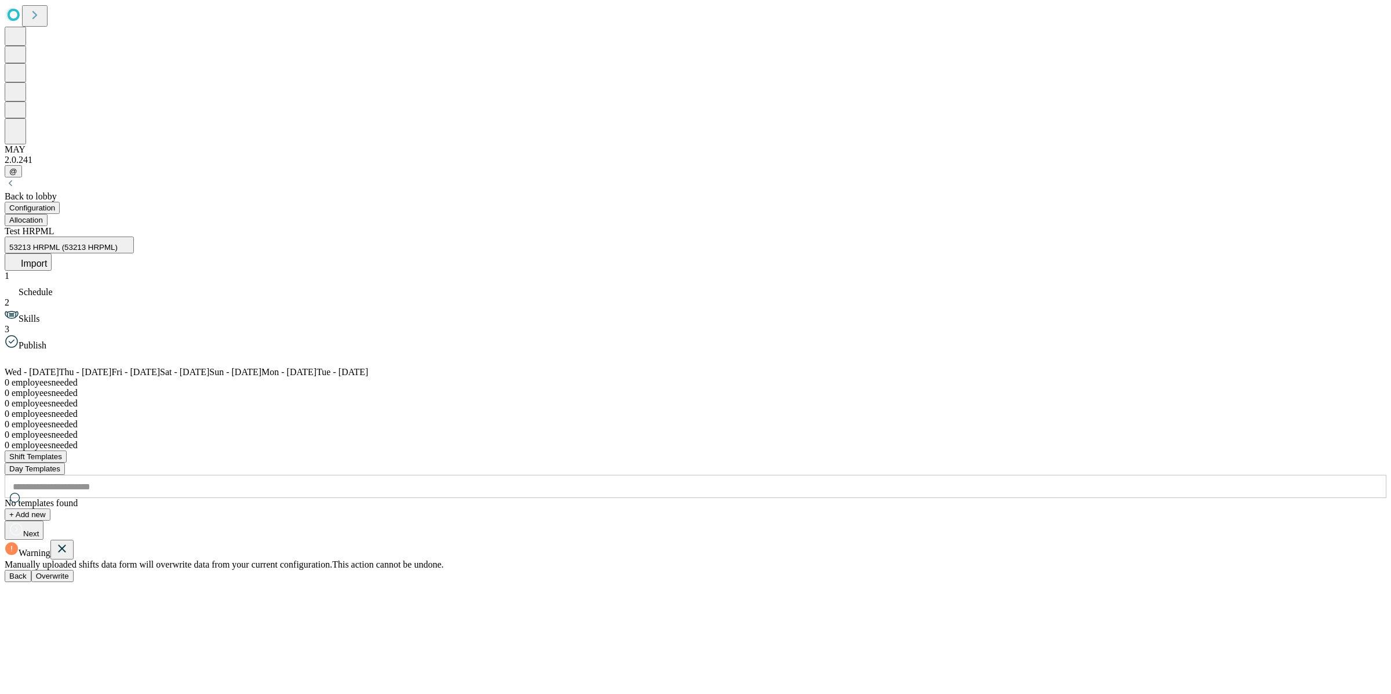
click at [74, 570] on button "Overwrite" at bounding box center [52, 576] width 42 height 12
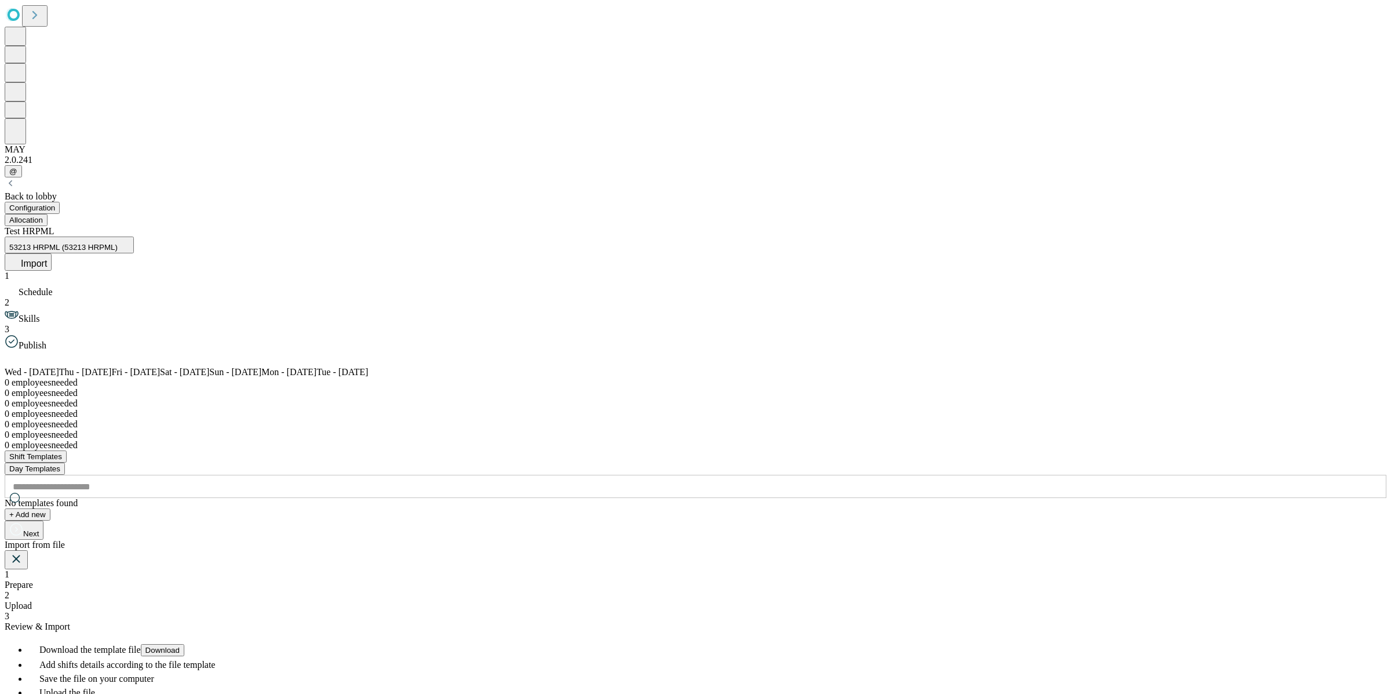
click at [32, 600] on span "Upload" at bounding box center [18, 605] width 27 height 10
click at [111, 655] on icon at bounding box center [104, 662] width 14 height 14
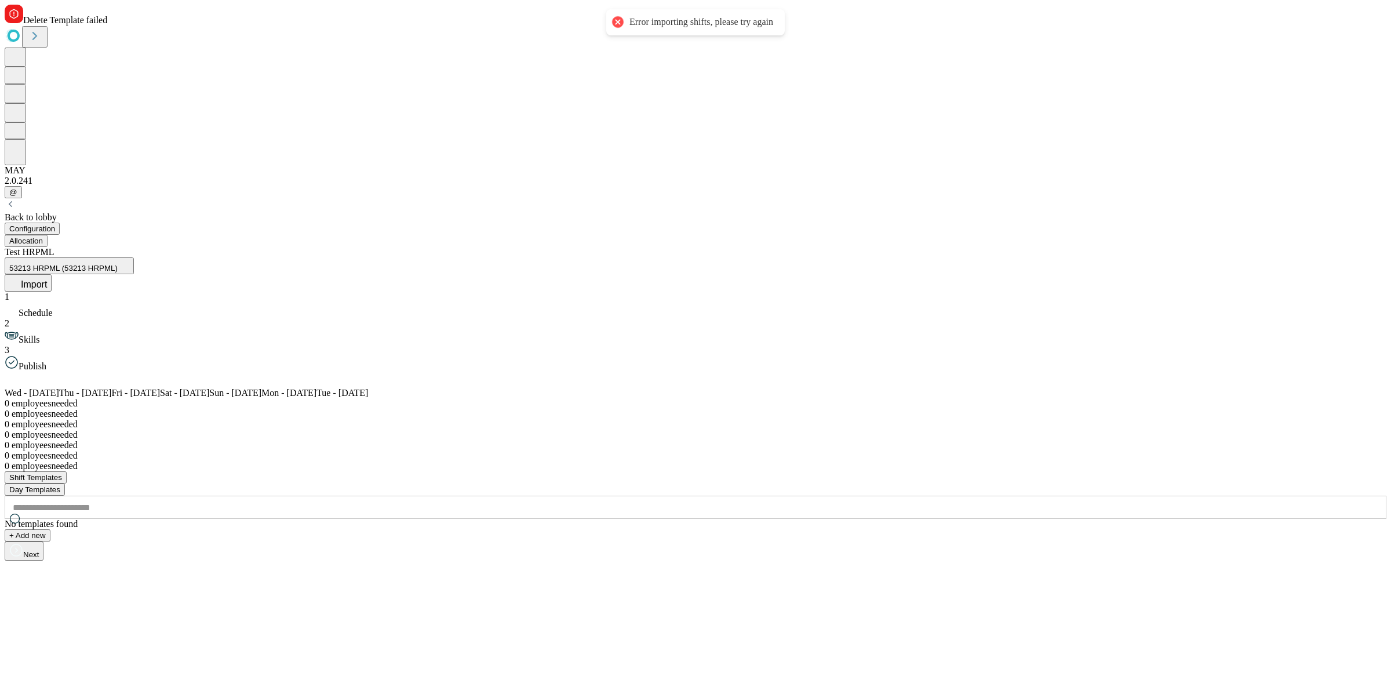
click at [695, 222] on div "Configuration Allocation" at bounding box center [695, 234] width 1381 height 24
click at [107, 25] on span "Delete Template failed" at bounding box center [65, 20] width 84 height 10
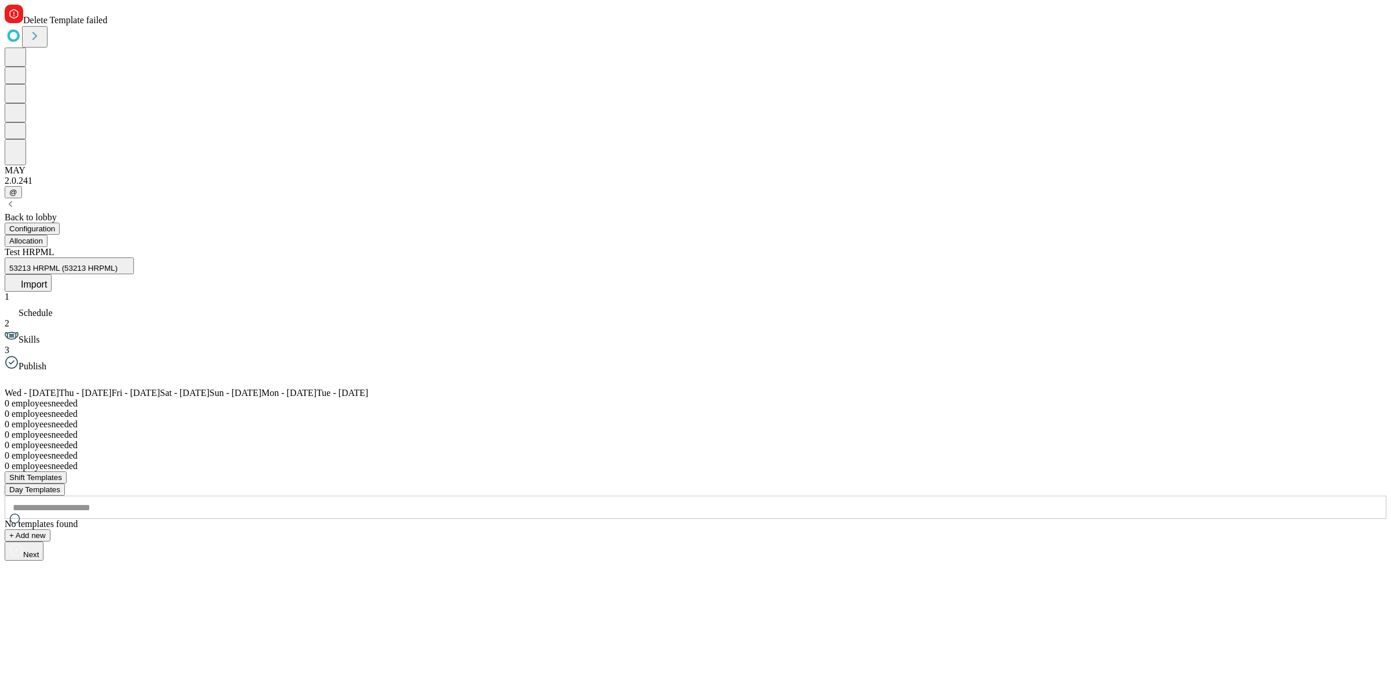
click at [702, 198] on div "Back to lobby Configuration Allocation Test HRPML 53213 HRPML (53213 HRPML) Imp…" at bounding box center [695, 379] width 1381 height 362
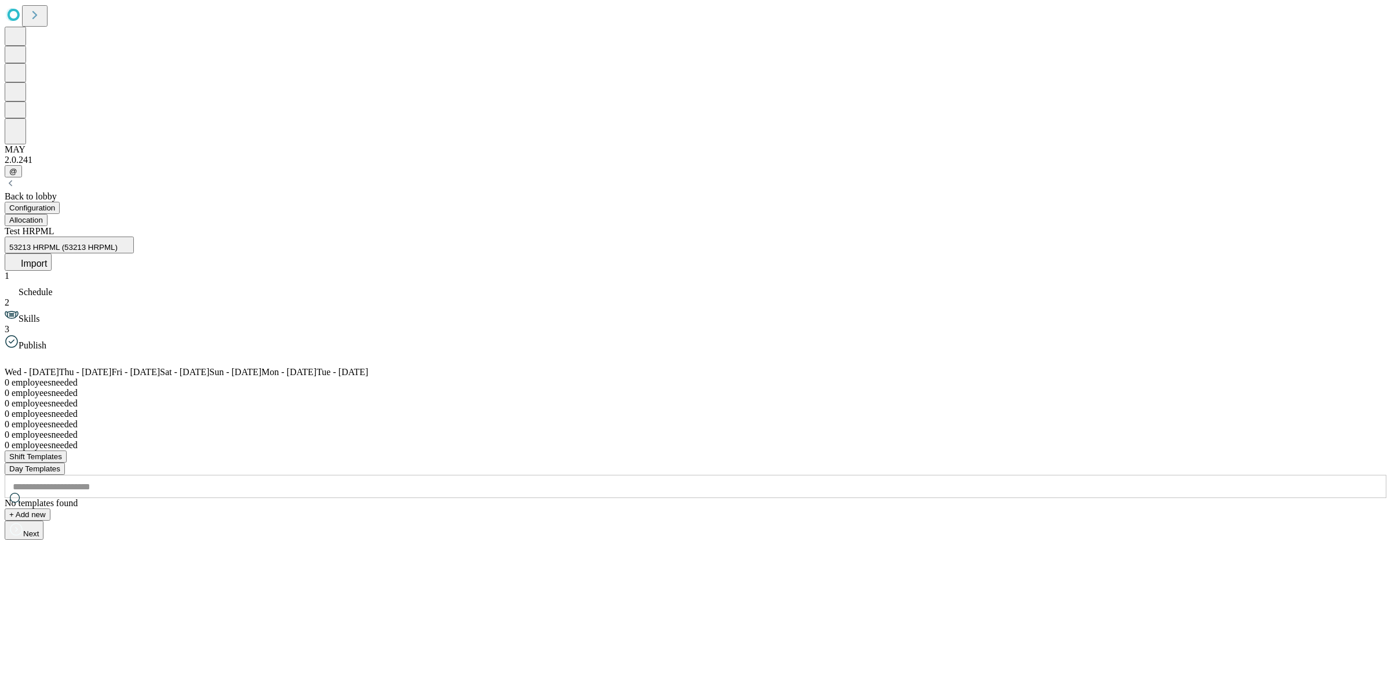
click at [47, 258] on span "Import" at bounding box center [34, 263] width 26 height 10
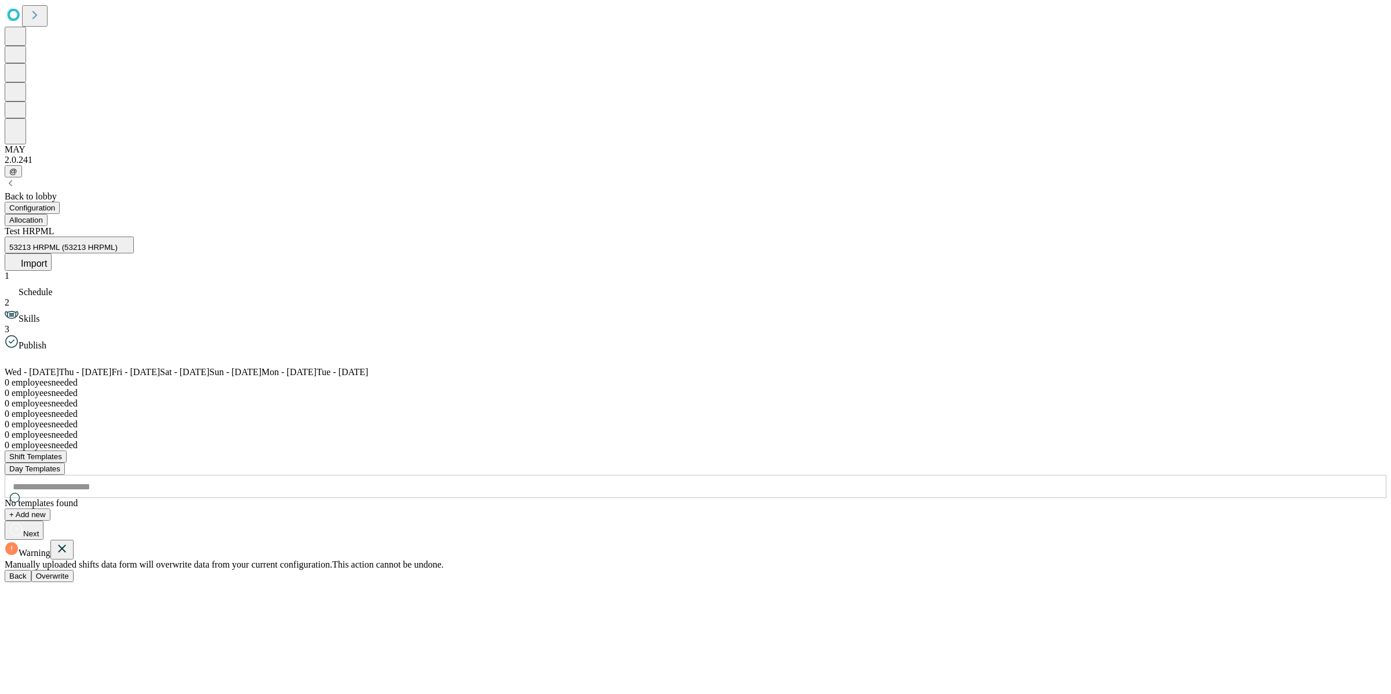
click at [69, 571] on span "Overwrite" at bounding box center [52, 575] width 33 height 9
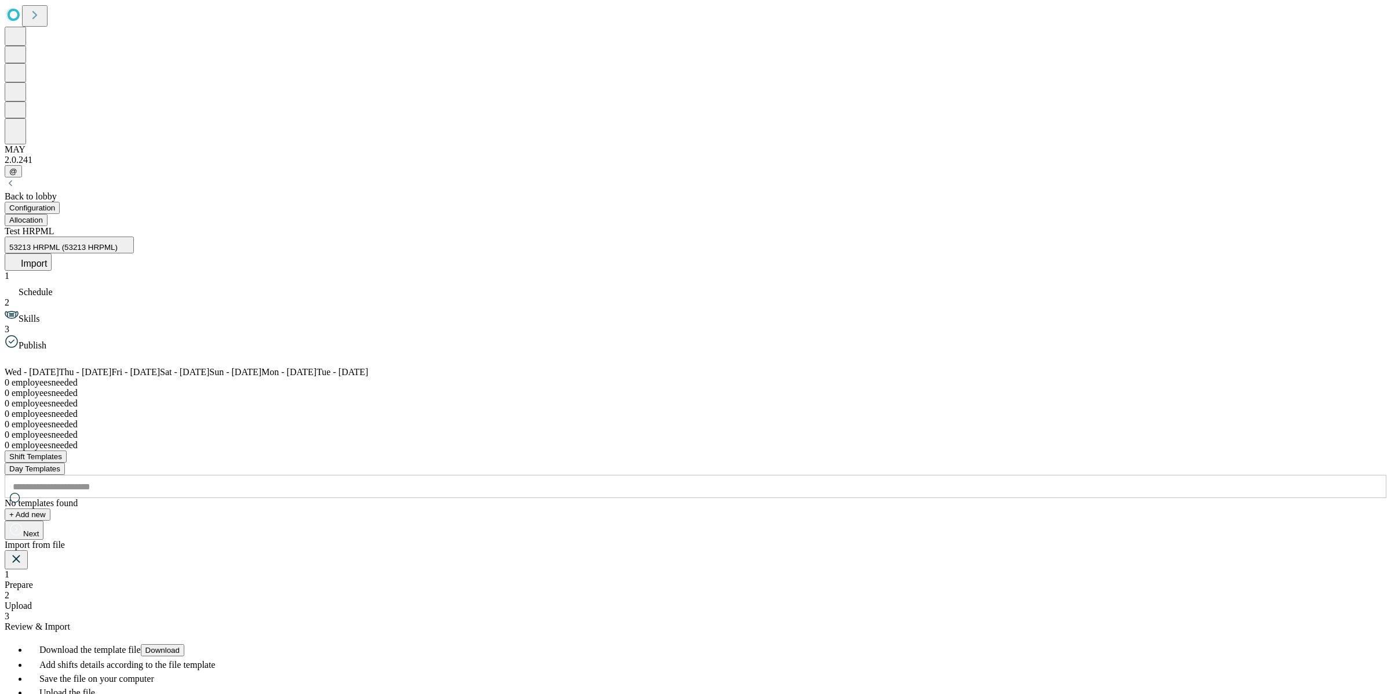
click at [32, 600] on span "Upload" at bounding box center [18, 605] width 27 height 10
click at [721, 632] on div "Drag and drop your XLSX file or upload from your computer" at bounding box center [695, 691] width 1381 height 119
click at [714, 632] on div "Drag and drop your XLSX file or upload from your computer" at bounding box center [695, 691] width 1381 height 119
click at [893, 654] on div "Cancel Back Next" at bounding box center [695, 663] width 1381 height 19
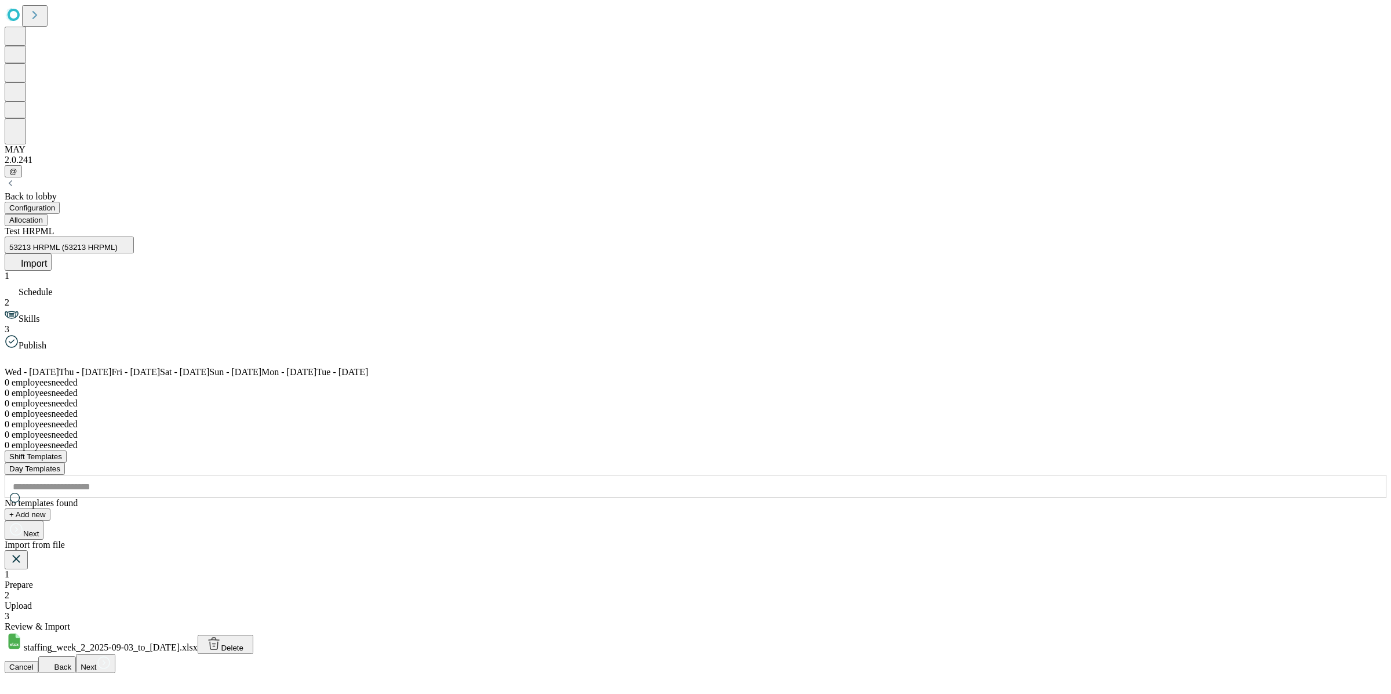
click at [115, 654] on button "Next" at bounding box center [95, 663] width 39 height 19
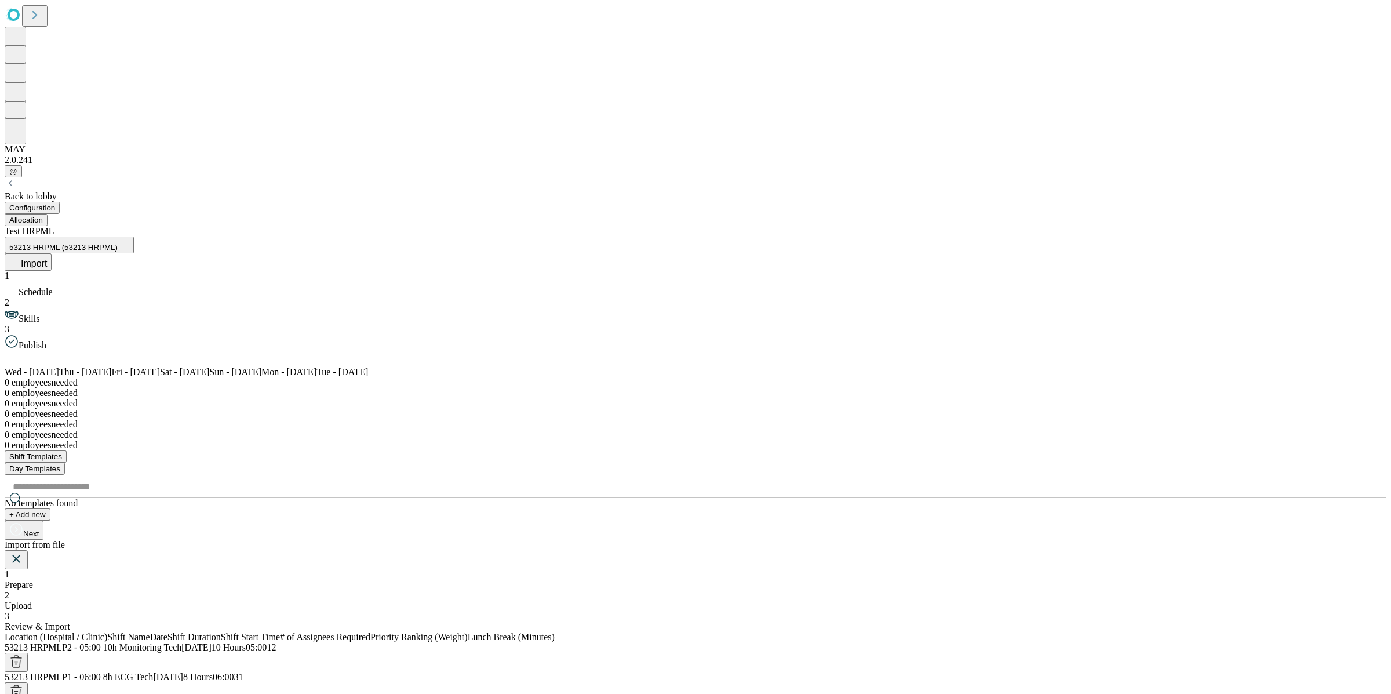
click at [508, 539] on div "Import from file" at bounding box center [695, 544] width 1381 height 10
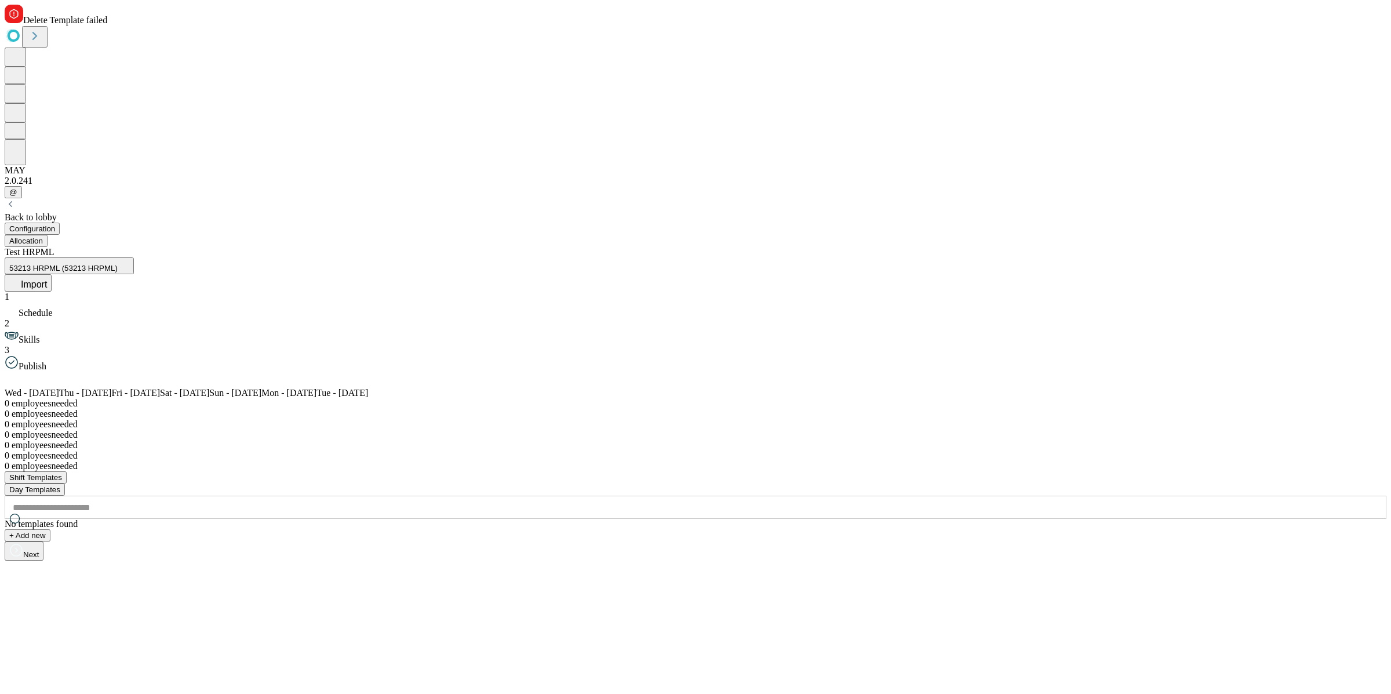
click at [107, 25] on span "Delete Template failed" at bounding box center [65, 20] width 84 height 10
